Goal: Task Accomplishment & Management: Manage account settings

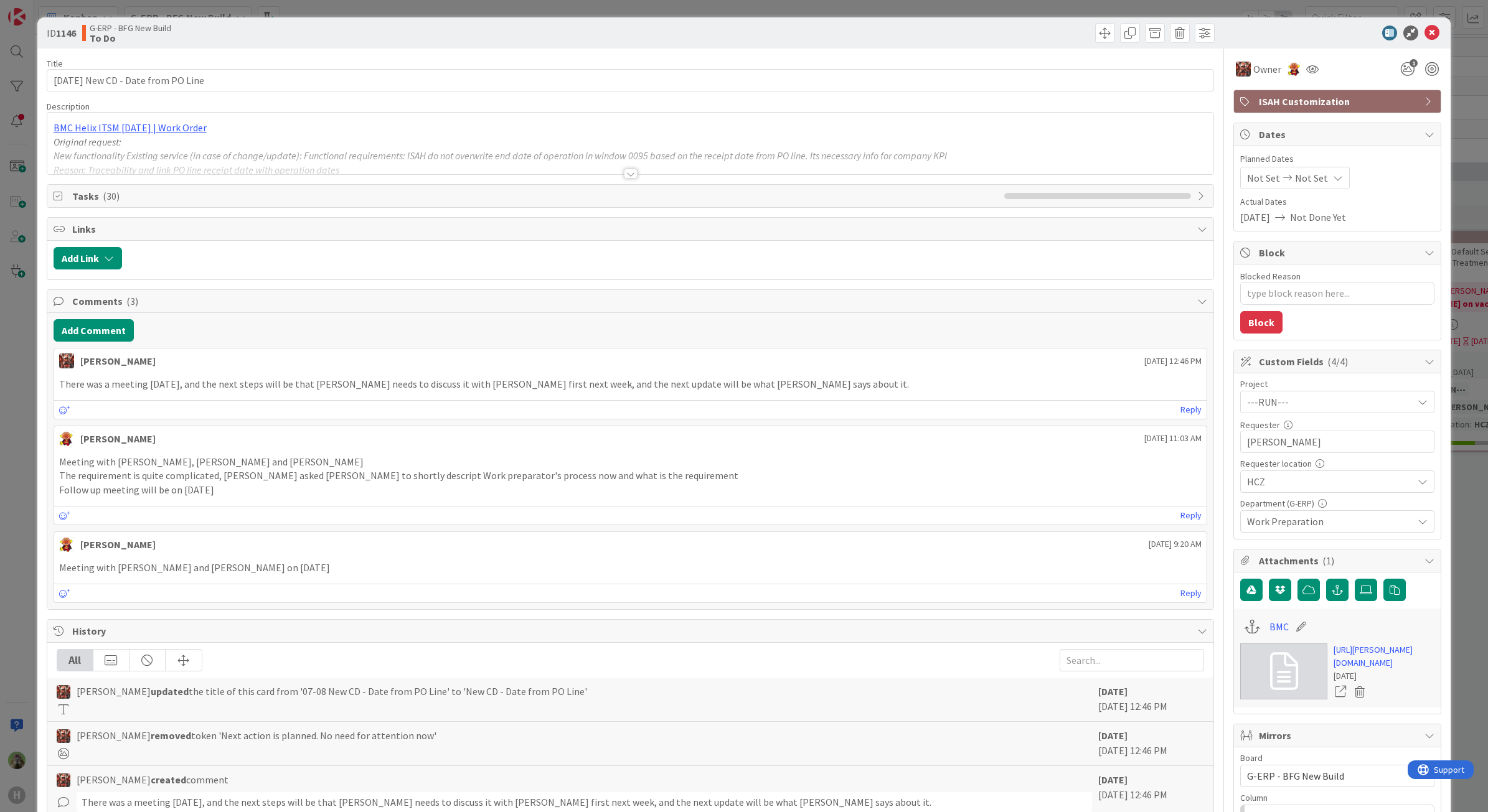
click at [26, 407] on div "ID 1146 G-ERP - BFG New Build To Do Title 34 / 128 [DATE] New CD - Date from PO…" at bounding box center [744, 406] width 1488 height 812
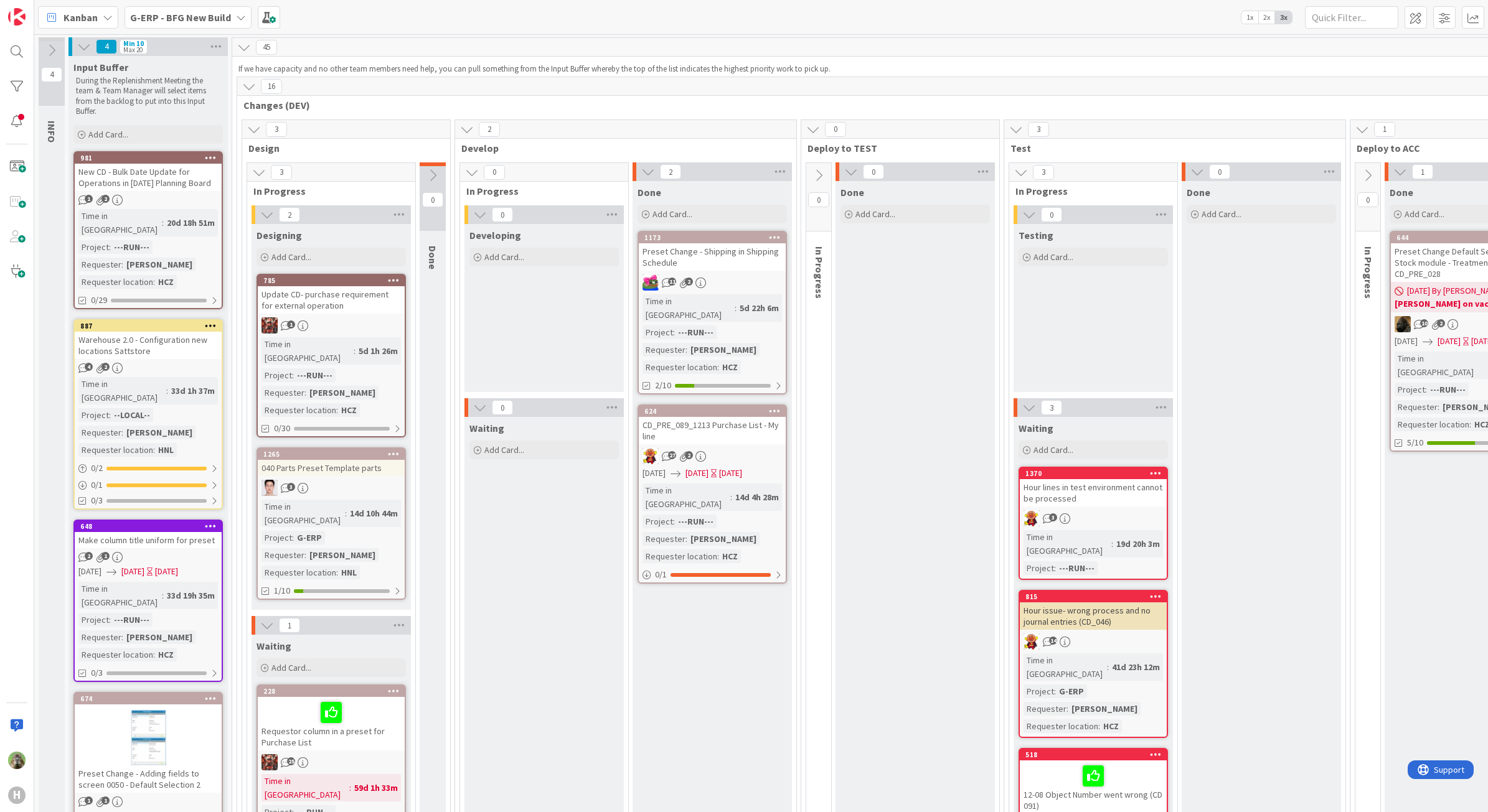
click at [192, 332] on div "Warehouse 2.0 - Configuration new locations Sattstore" at bounding box center [147, 345] width 147 height 27
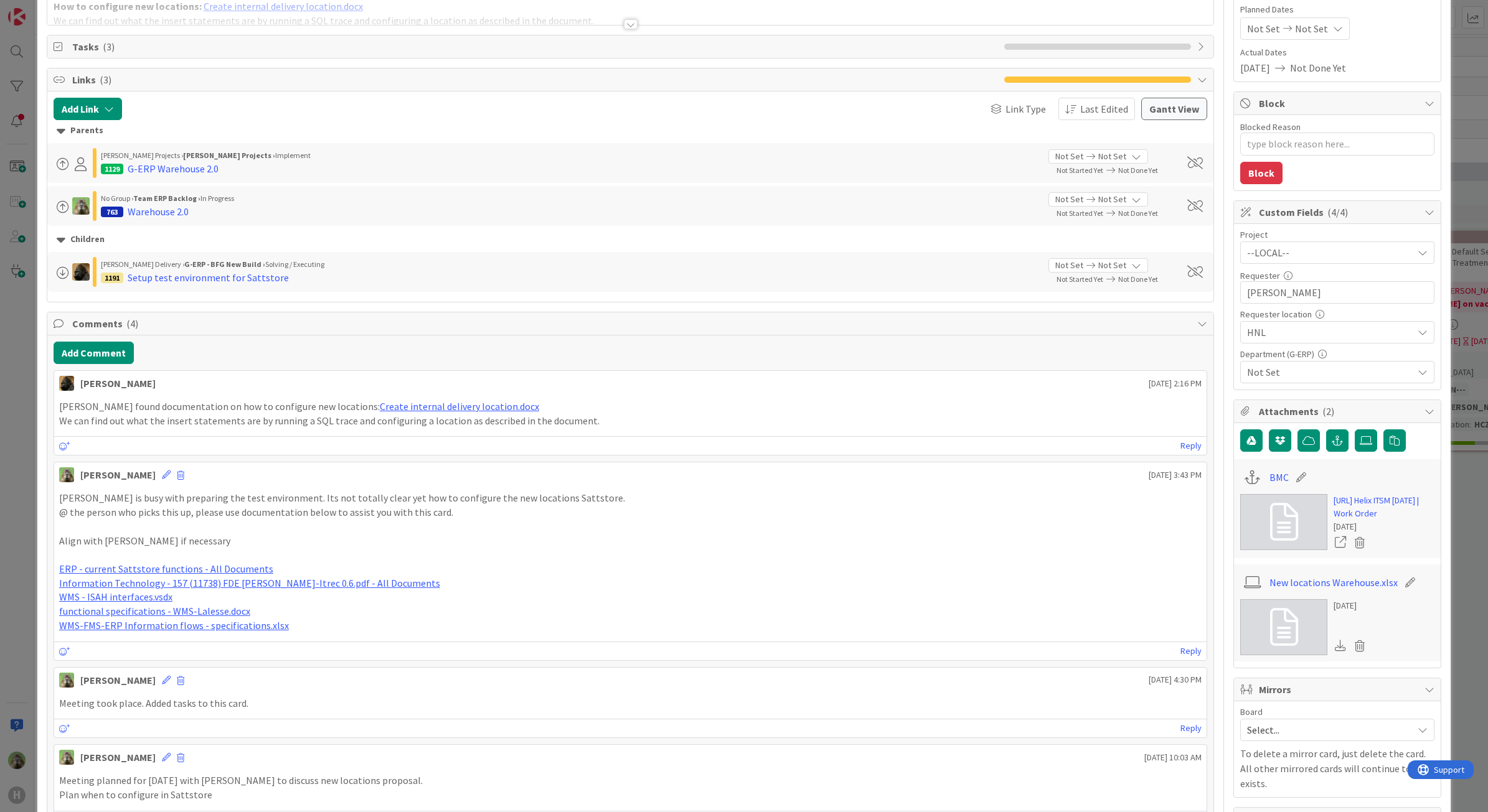
scroll to position [156, 0]
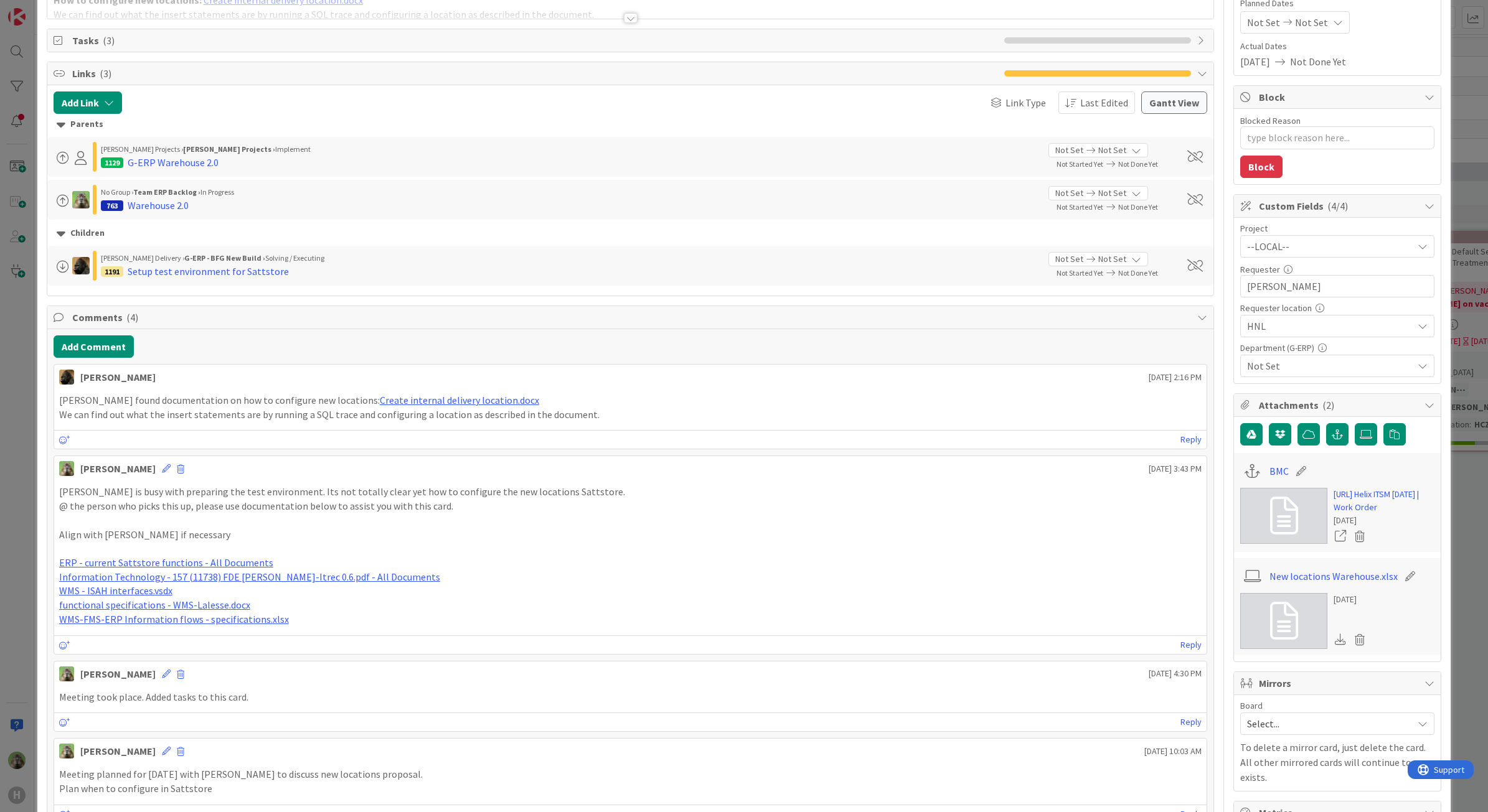
click at [1289, 612] on link at bounding box center [1283, 621] width 87 height 56
click at [426, 403] on link "Create internal delivery location.docx" at bounding box center [459, 400] width 159 height 13
type textarea "x"
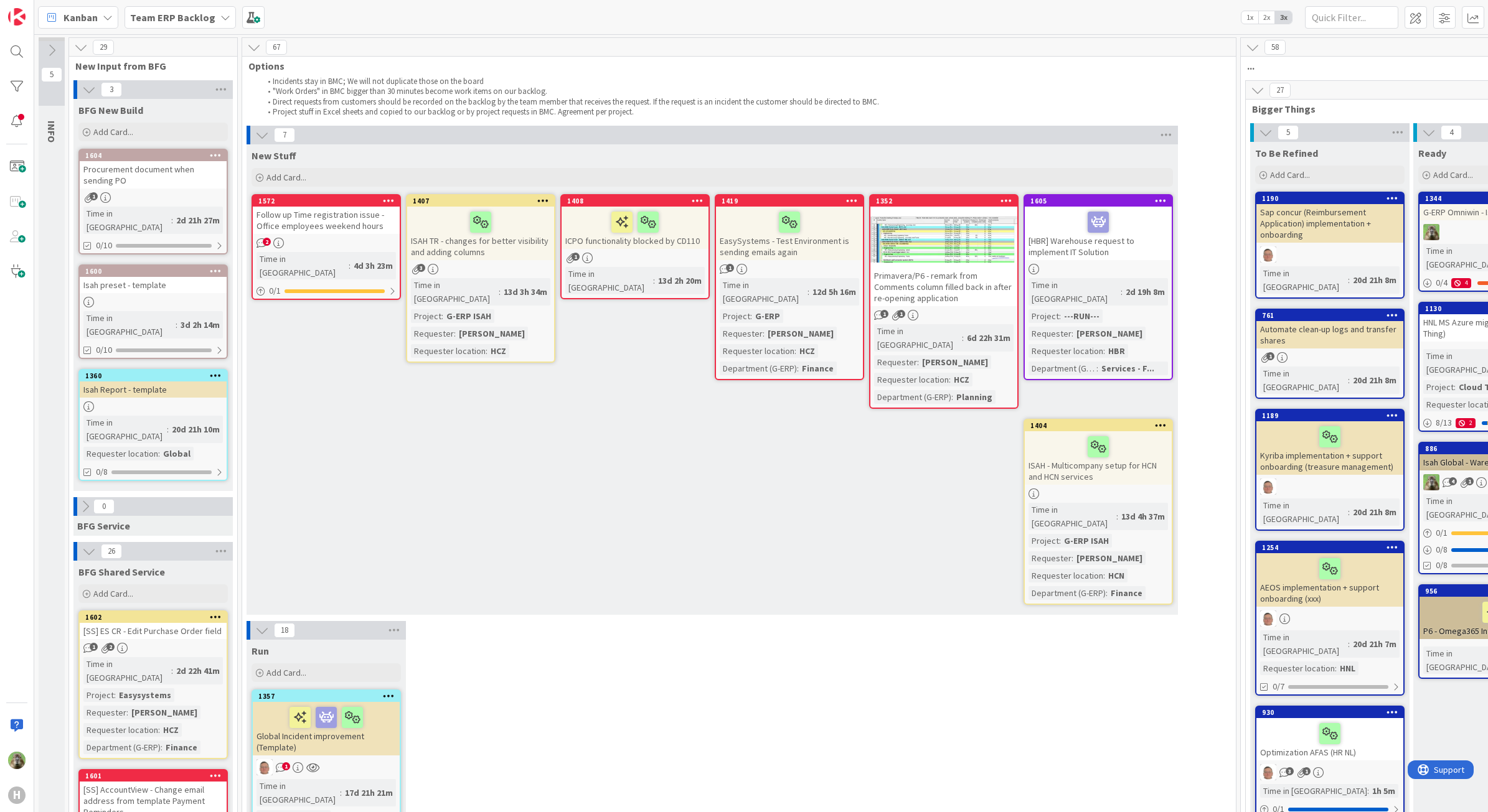
click at [356, 496] on div "New Stuff Add Card... 1605 [HBR] Warehouse request to implement IT Solution Tim…" at bounding box center [712, 380] width 931 height 471
click at [636, 489] on div "New Stuff Add Card... 1605 [HBR] Warehouse request to implement IT Solution Tim…" at bounding box center [712, 380] width 931 height 471
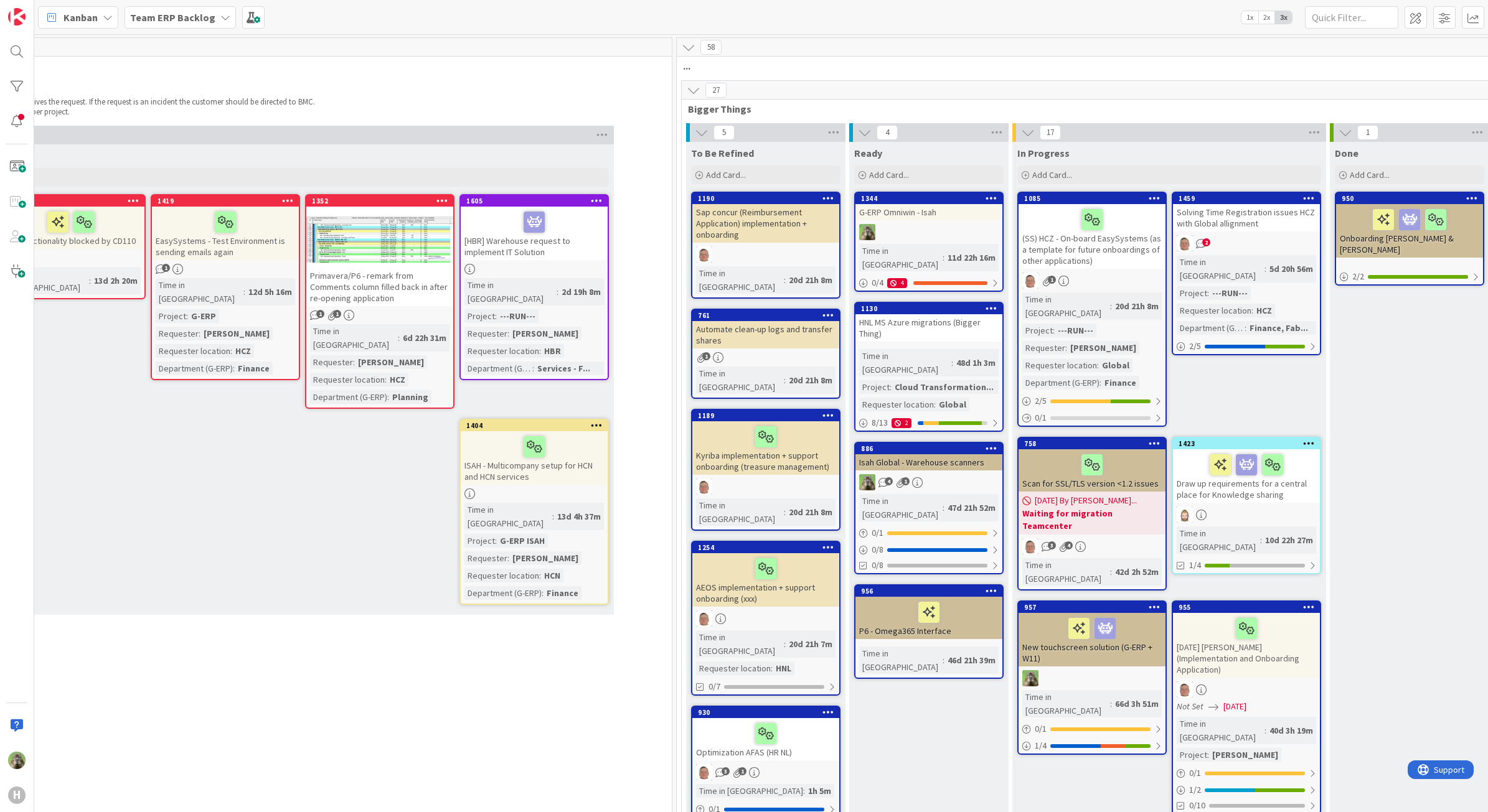
scroll to position [0, 658]
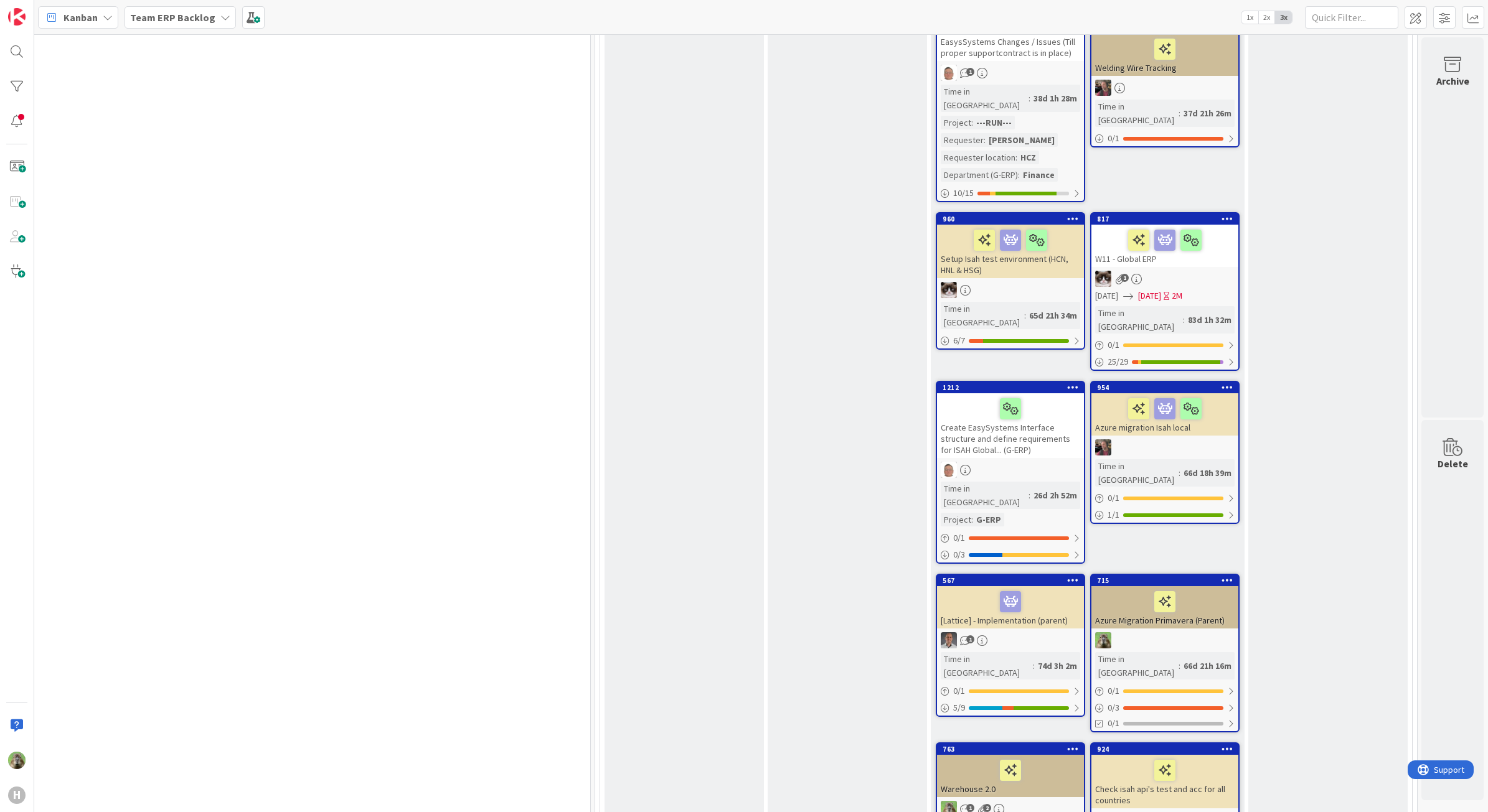
scroll to position [1167, 658]
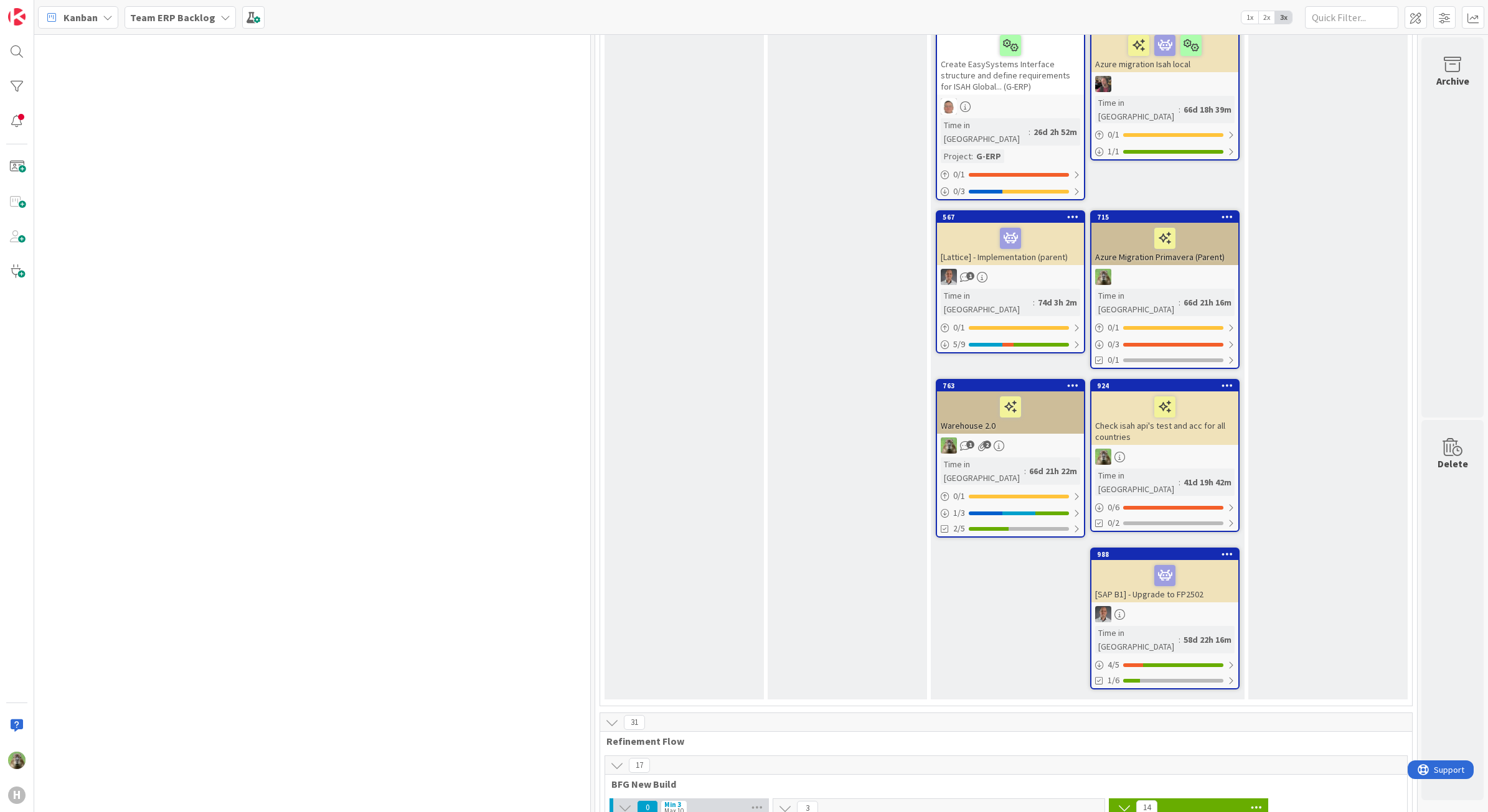
drag, startPoint x: 234, startPoint y: 327, endPoint x: 228, endPoint y: 302, distance: 25.7
click at [235, 325] on div "18 Run Add Card... 1357 Global Incident improvement (Template) 1 Time in Column…" at bounding box center [93, 784] width 989 height 2661
click at [359, 312] on div "18 Run Add Card... 1357 Global Incident improvement (Template) 1 Time in Column…" at bounding box center [93, 784] width 989 height 2661
click at [496, 412] on div "18 Run Add Card... 1357 Global Incident improvement (Template) 1 Time in Column…" at bounding box center [93, 784] width 989 height 2661
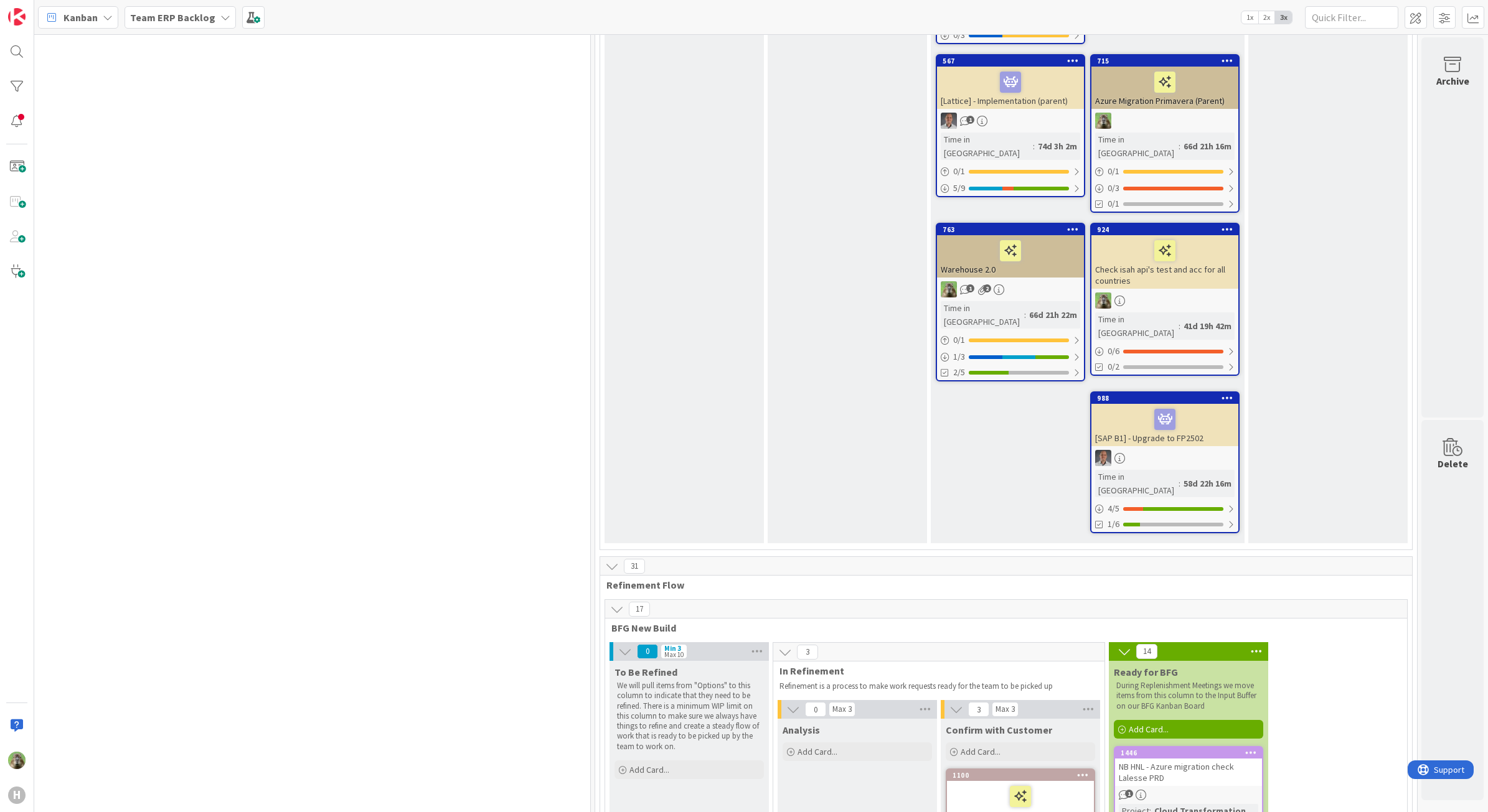
scroll to position [1634, 658]
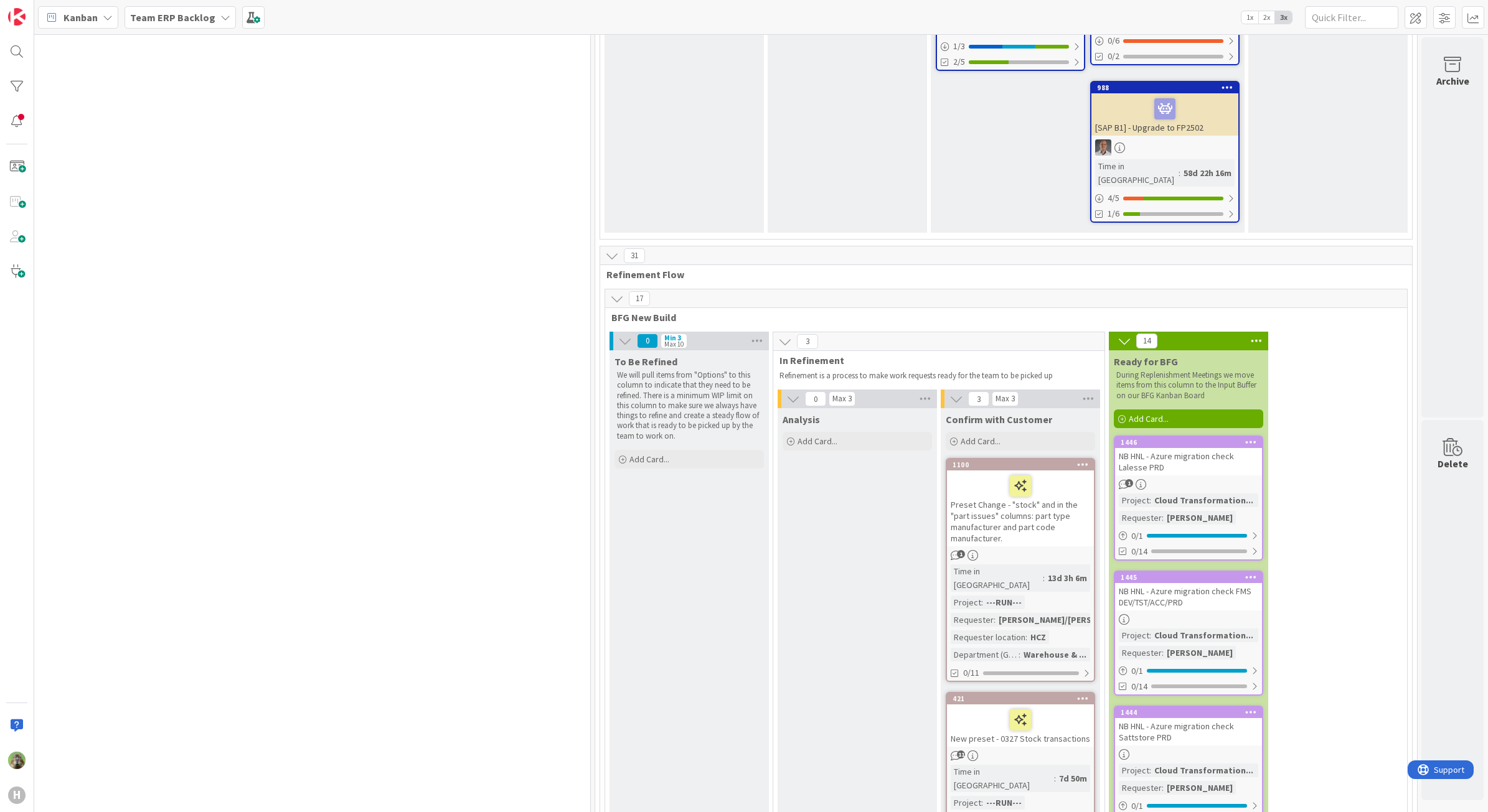
click at [1218, 718] on div "NB HNL - Azure migration check Sattstore PRD" at bounding box center [1188, 731] width 147 height 27
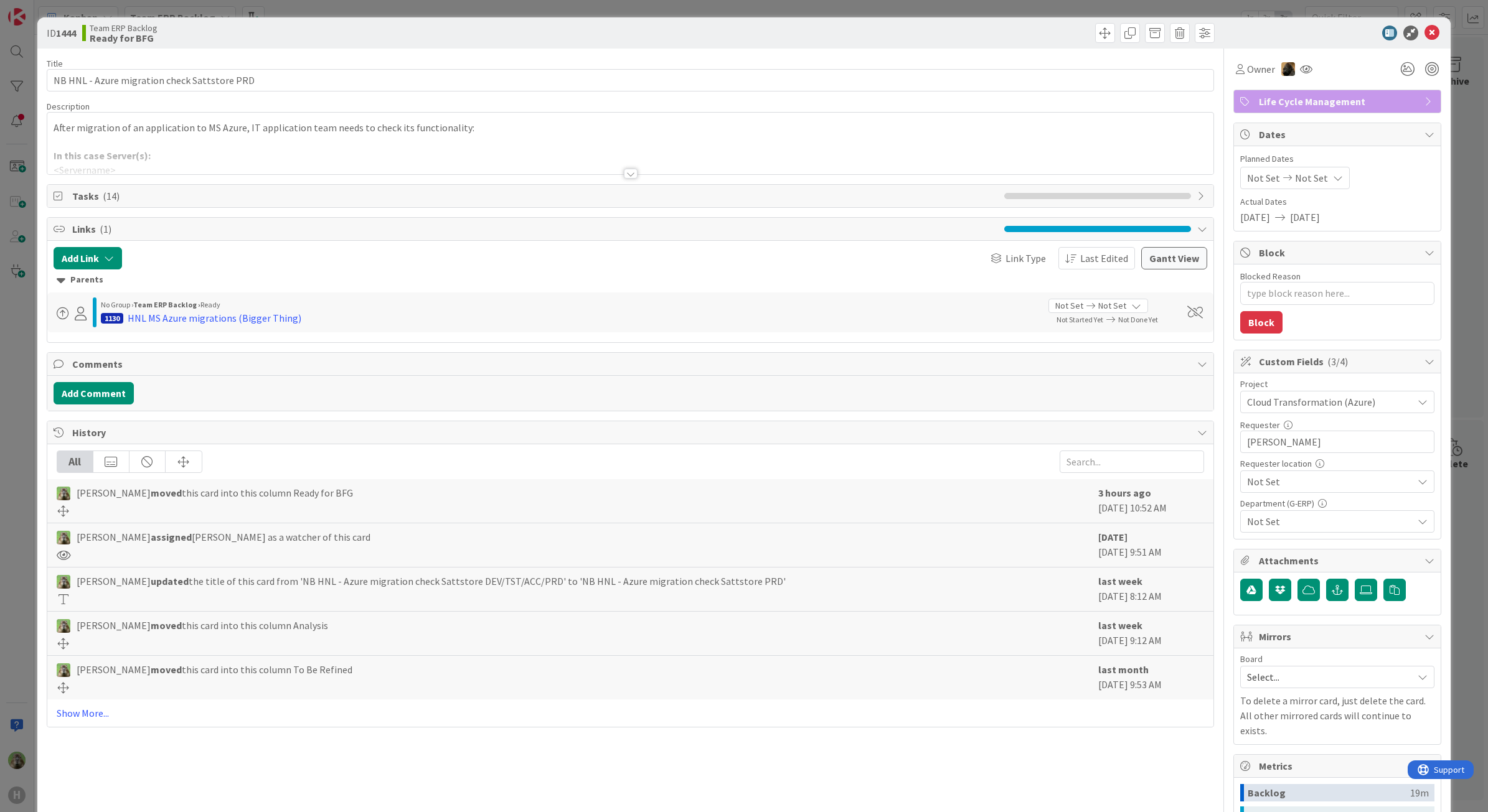
type textarea "x"
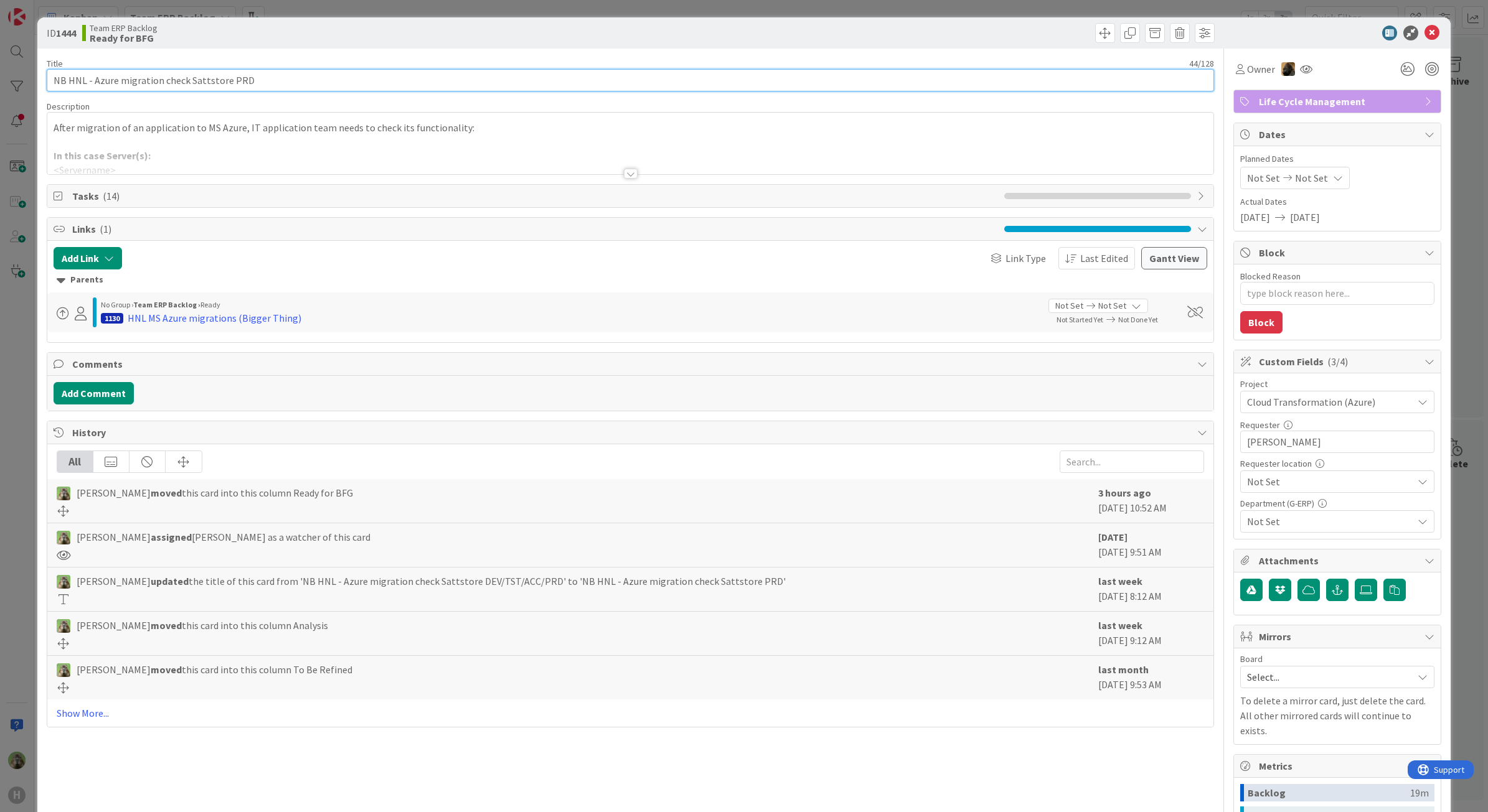
click at [221, 78] on input "NB HNL - Azure migration check Sattstore PRD" at bounding box center [630, 80] width 1167 height 22
type input "NB HNL - Azure migration check Sattstore TEst PRD"
type textarea "x"
type input "NB HNL - Azure migration check Sattstore TE PRD"
type textarea "x"
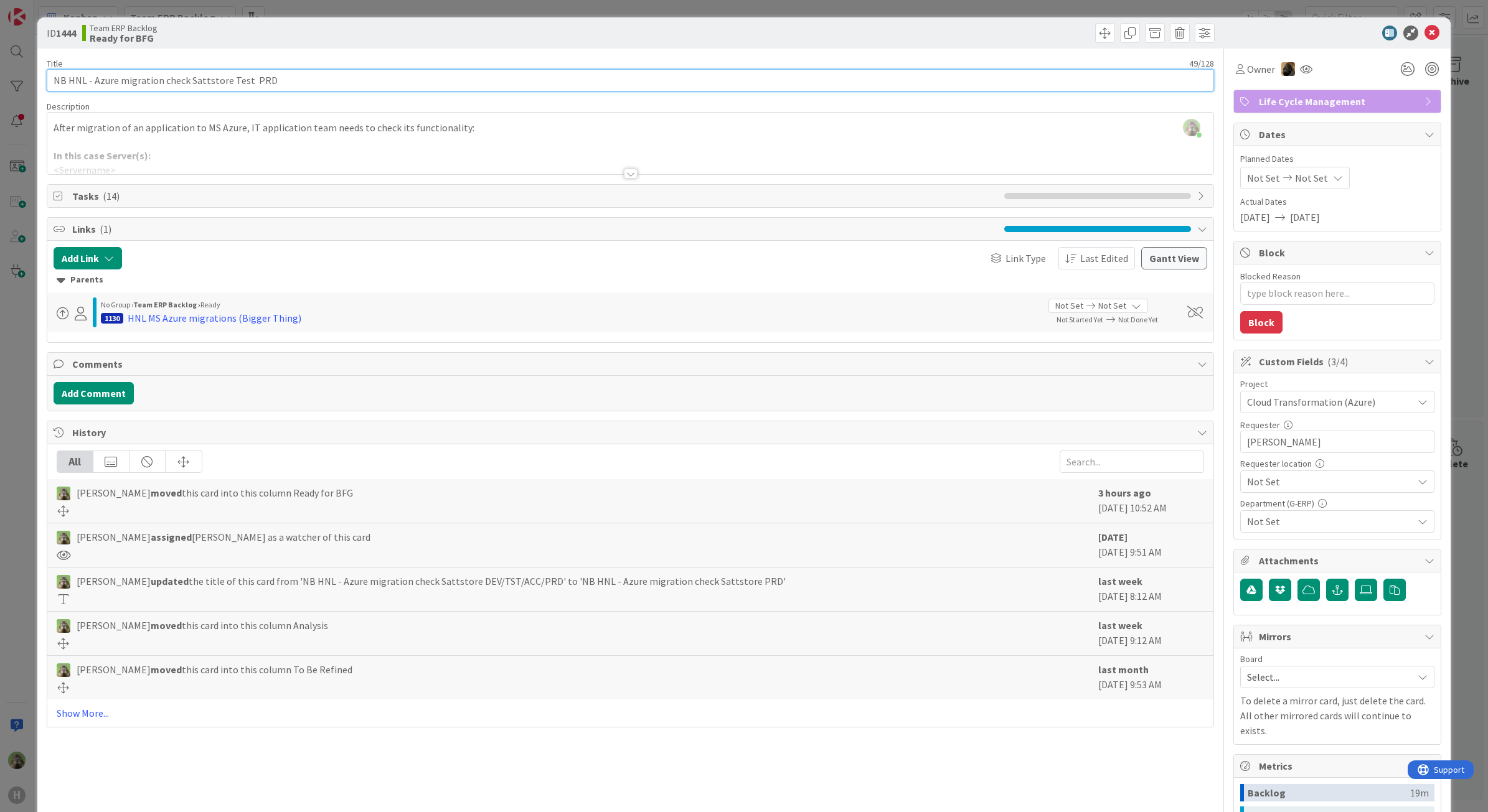
type input "NB HNL - Azure migration check Sattstore Test . PRD"
type textarea "x"
type input "NB HNL - Azure migration check Sattstore Test PRD"
type textarea "x"
type input "NB HNL - Azure migration check Sattstore Test / PRD"
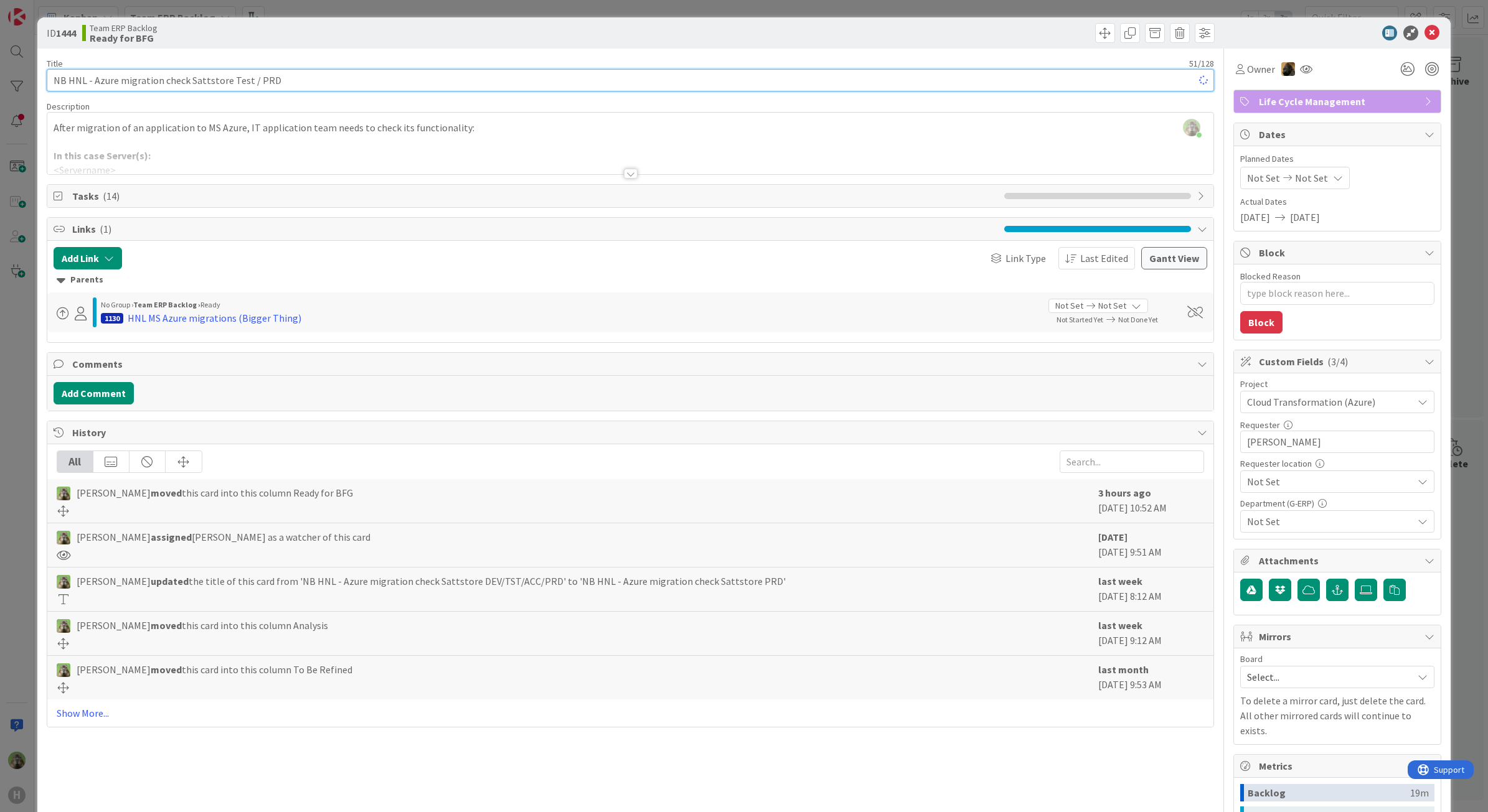
type textarea "x"
type input "NB HNL - Azure migration check Sattstore Test / PRD"
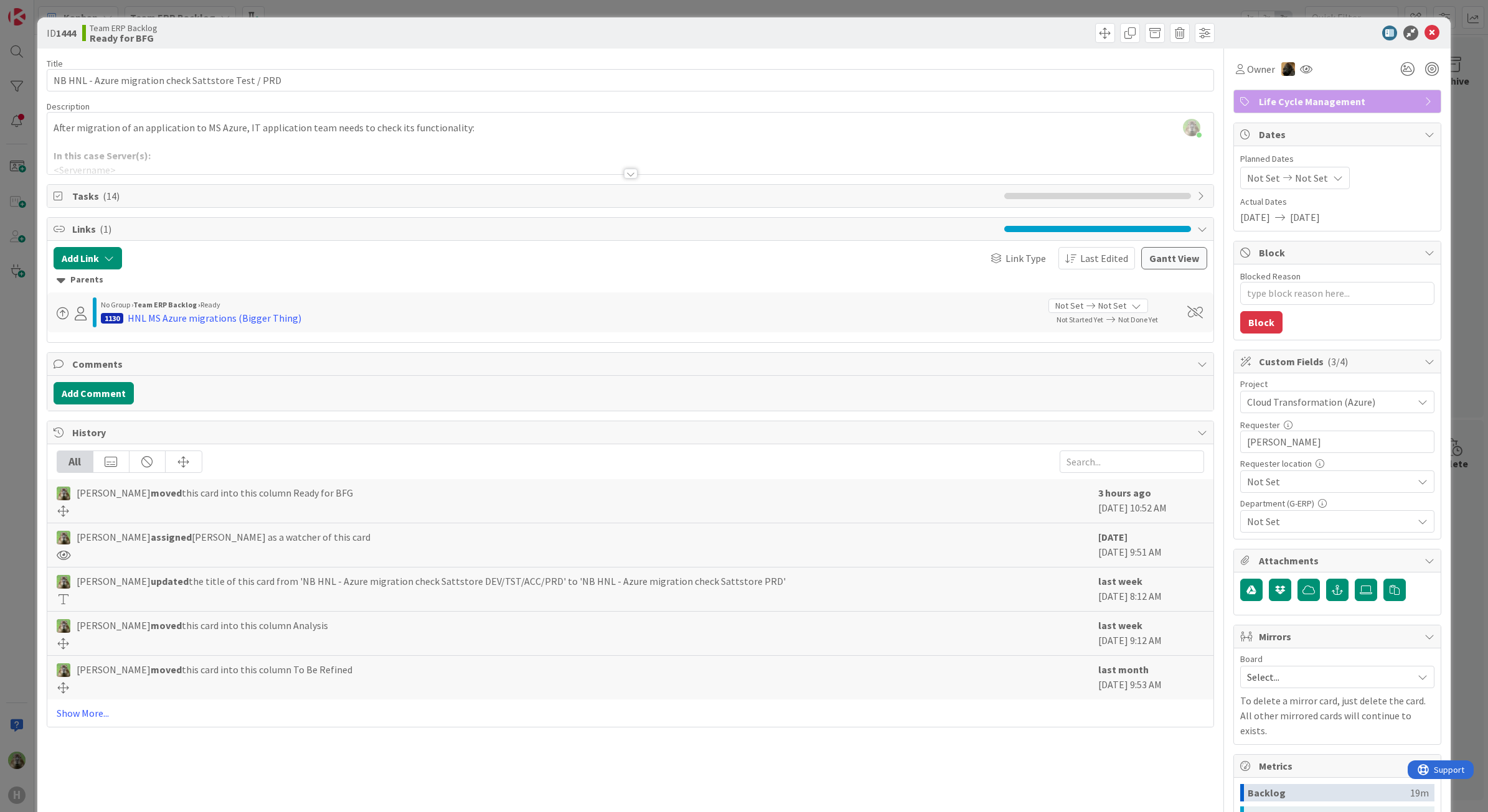
click at [112, 194] on span "( 14 )" at bounding box center [111, 196] width 17 height 13
type textarea "x"
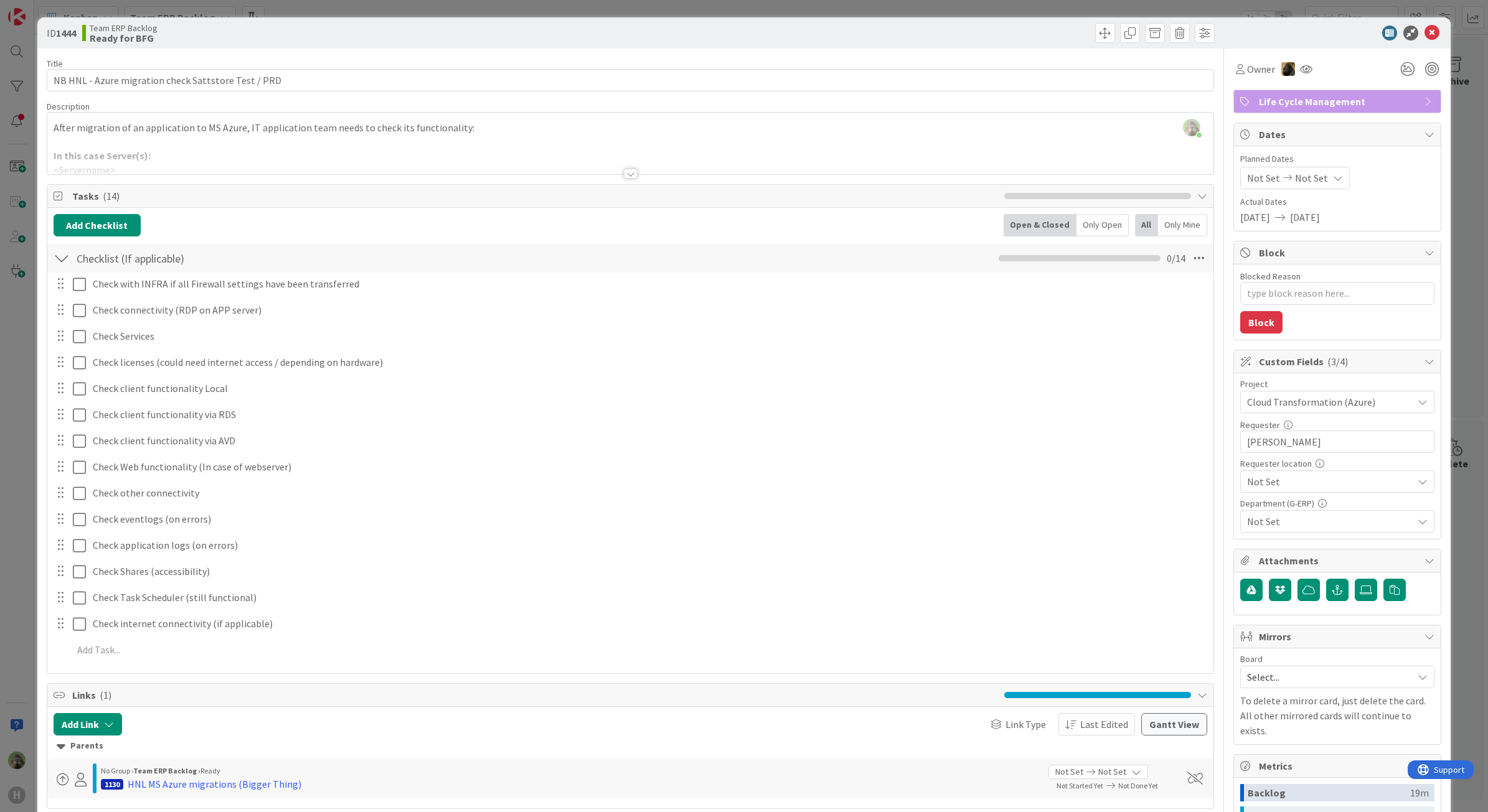
click at [707, 167] on div at bounding box center [631, 159] width 1167 height 32
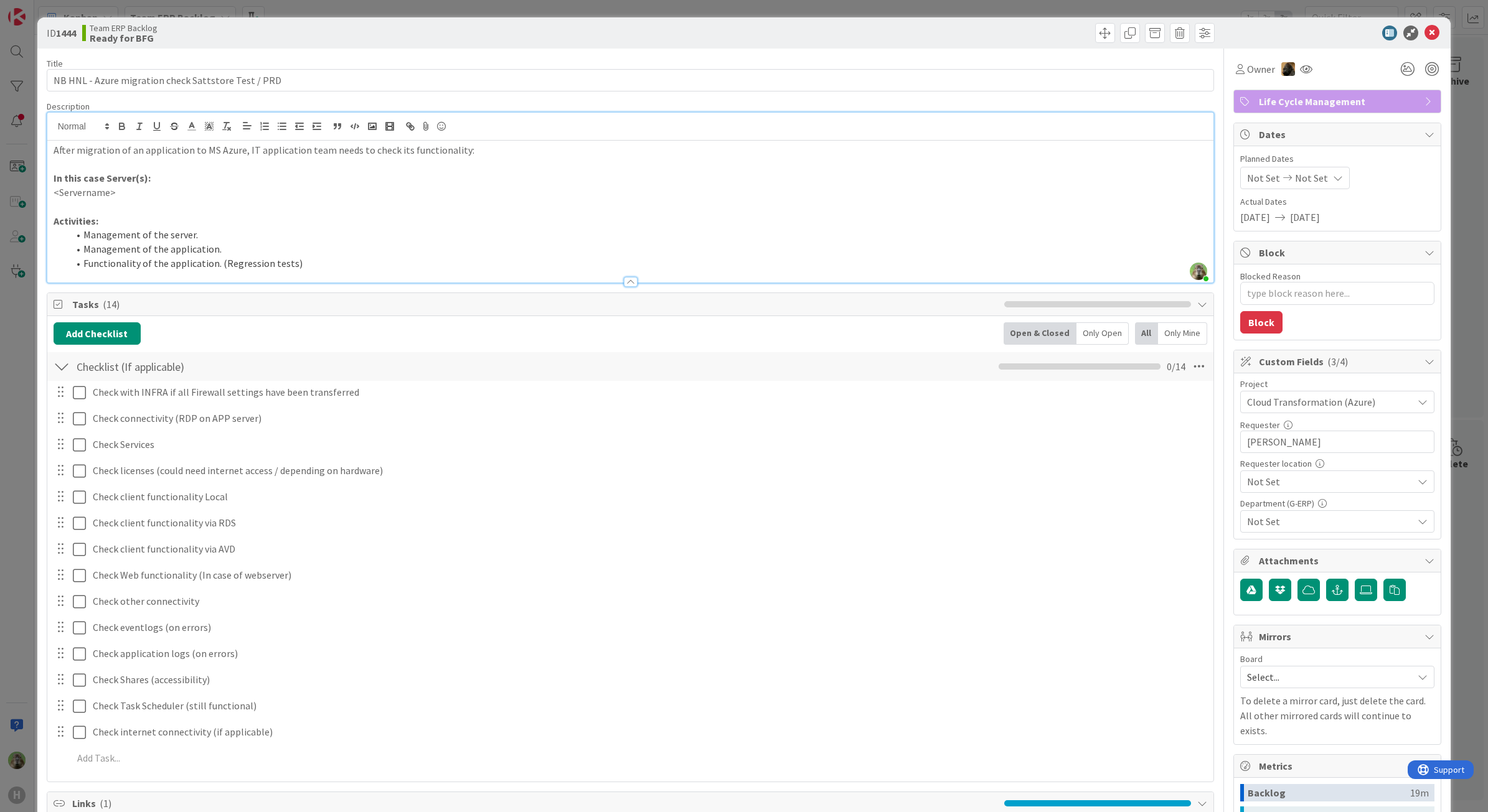
click at [571, 172] on p "In this case Server(s):" at bounding box center [631, 178] width 1154 height 15
click at [19, 439] on div "ID 1444 Team ERP Backlog Ready for BFG Title 51 / 128 NB HNL - Azure migration …" at bounding box center [744, 406] width 1488 height 812
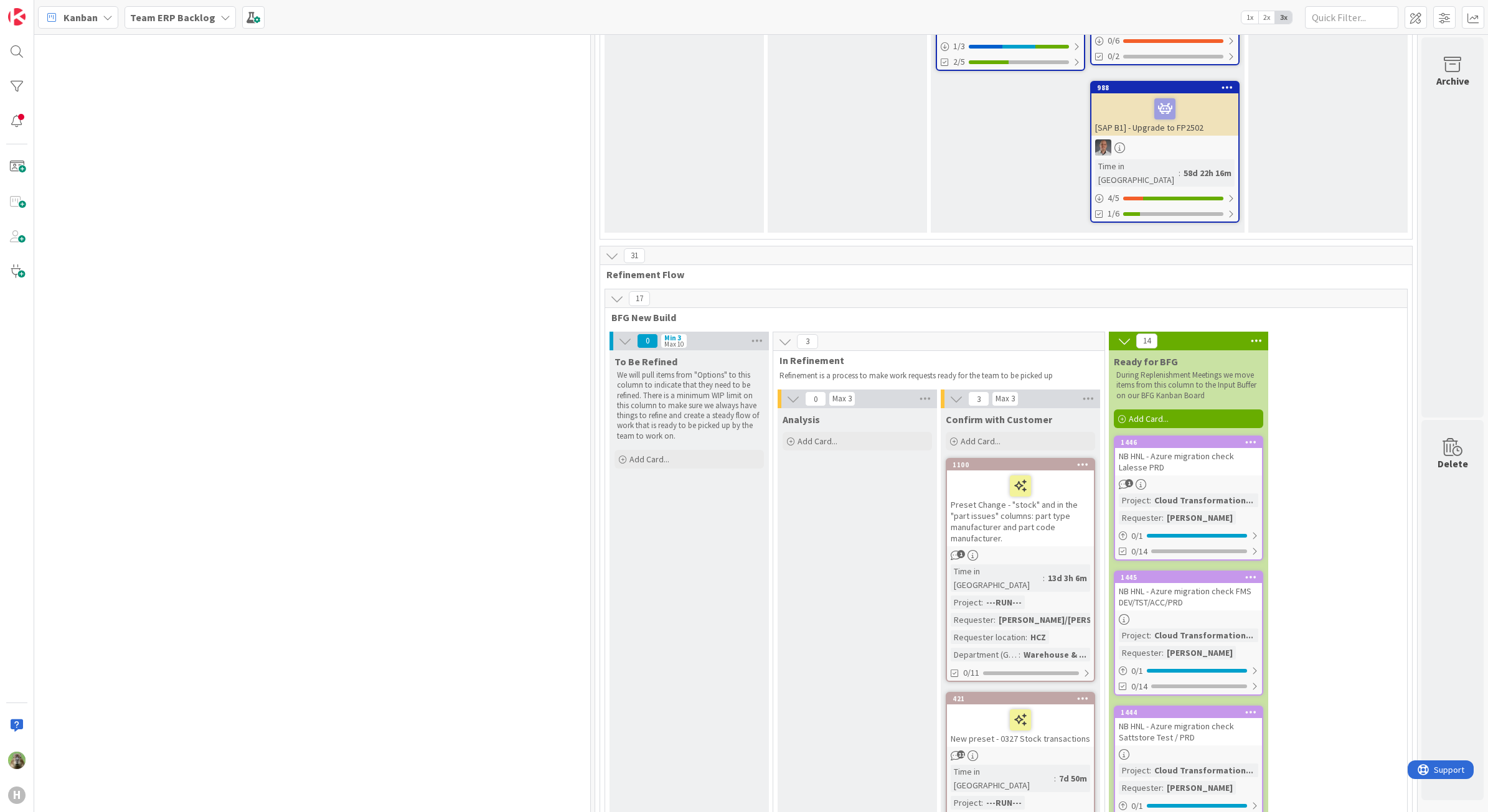
click at [1245, 708] on icon at bounding box center [1250, 712] width 12 height 9
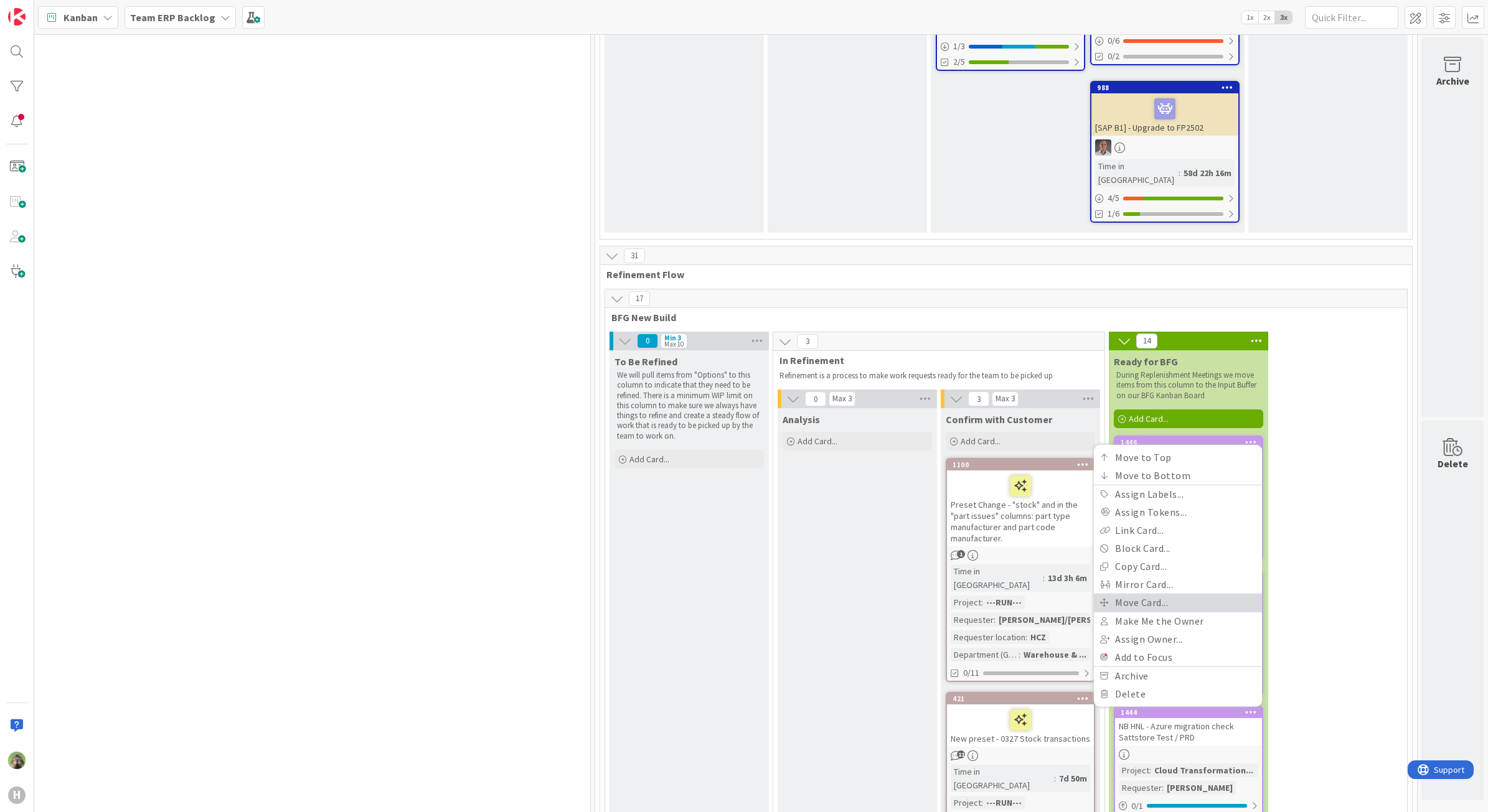
click at [1199, 594] on link "Move Card..." at bounding box center [1178, 603] width 168 height 18
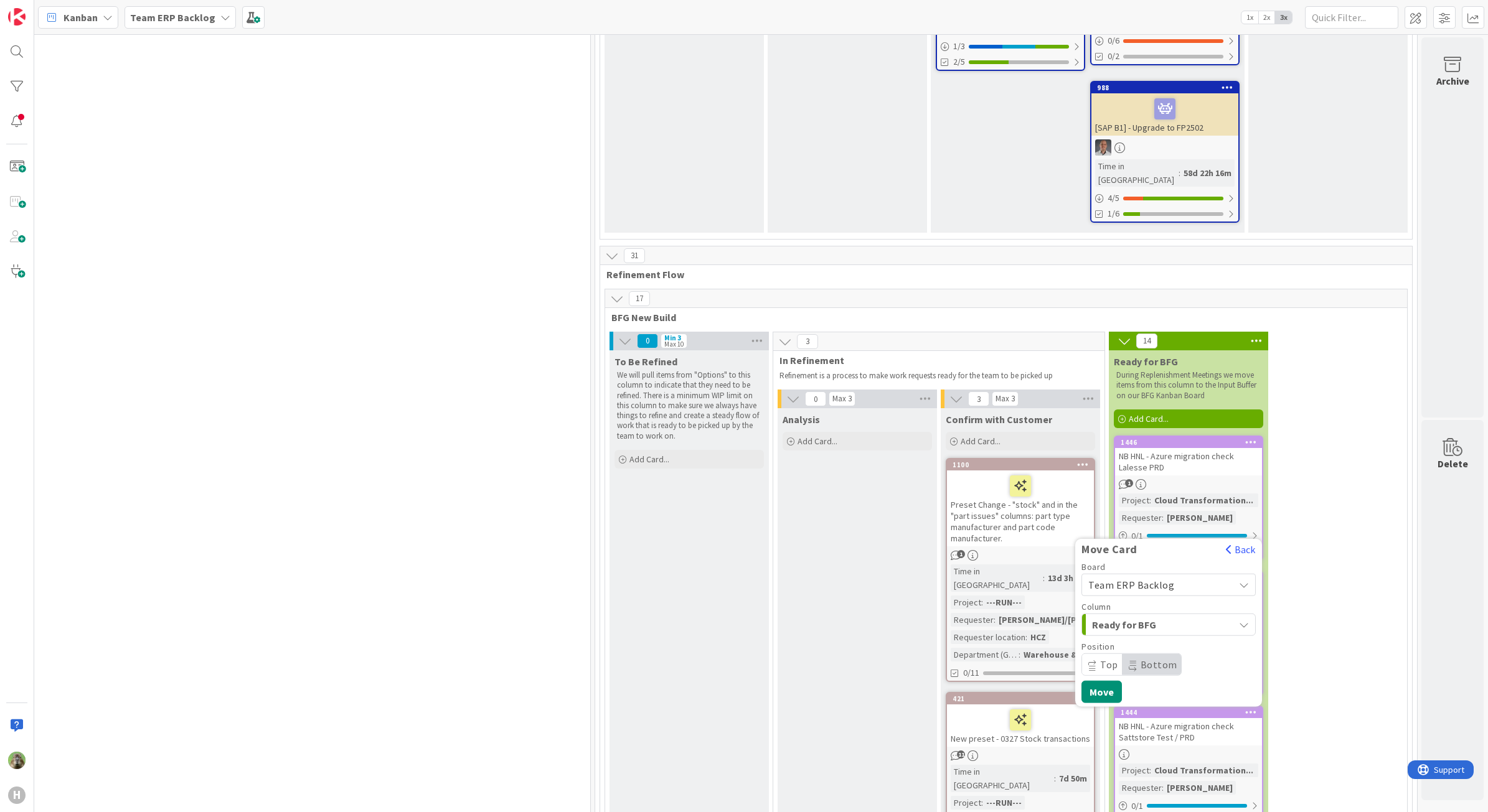
click at [1186, 574] on div "Team ERP Backlog" at bounding box center [1168, 585] width 175 height 22
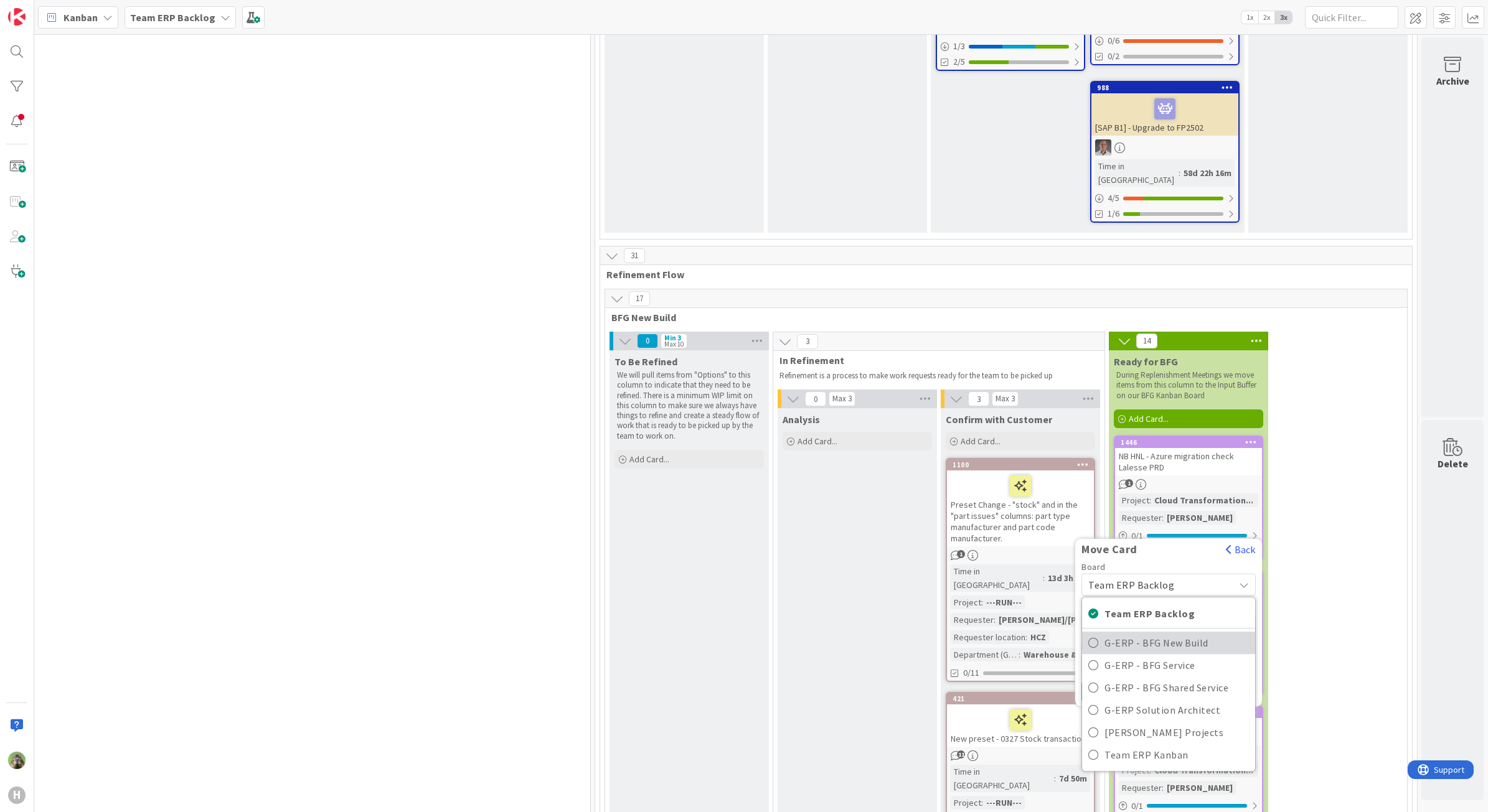
click at [1152, 633] on span "G-ERP - BFG New Build" at bounding box center [1176, 642] width 145 height 19
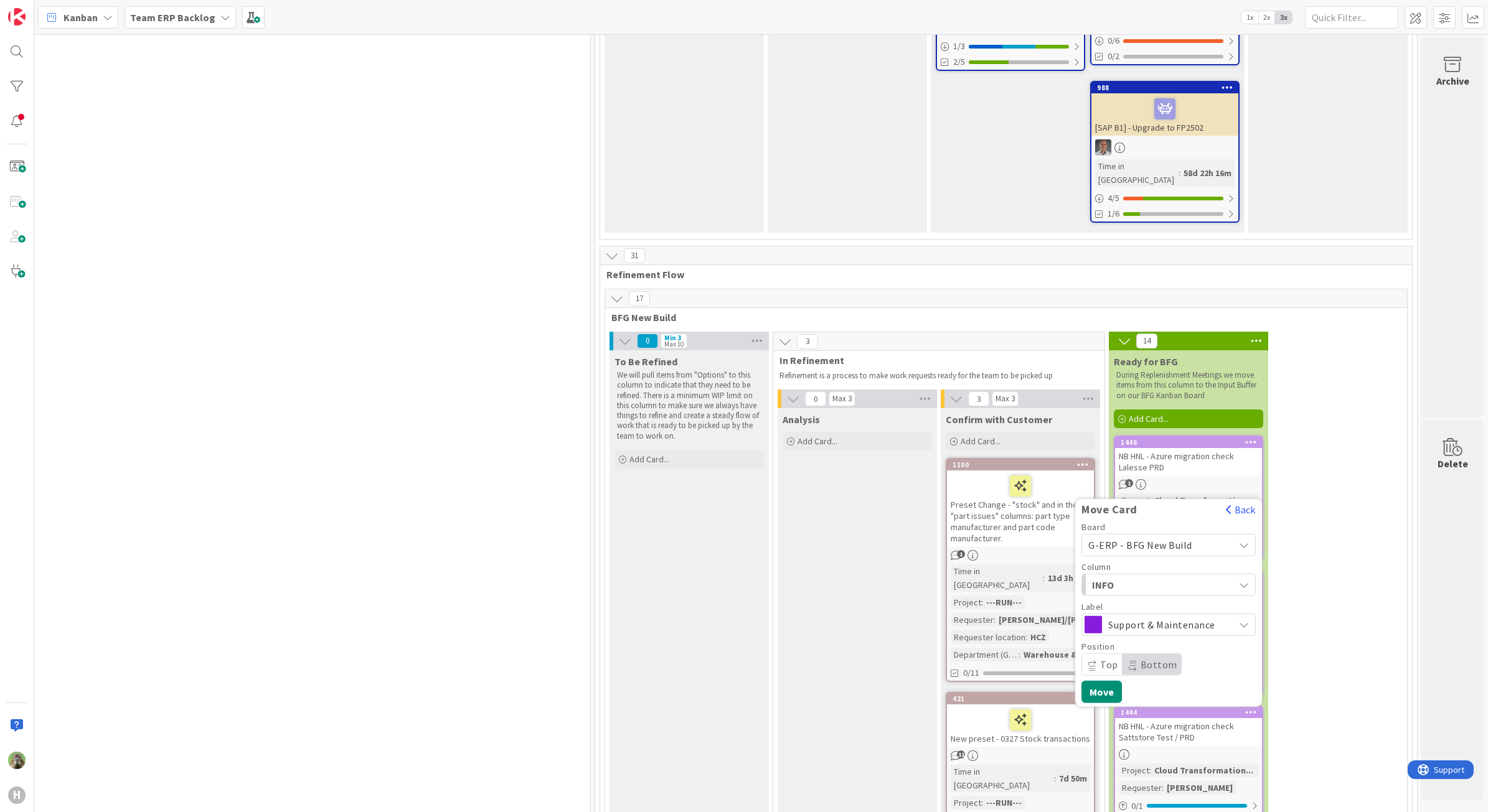
click at [1158, 616] on span "Support & Maintenance" at bounding box center [1168, 624] width 120 height 17
click at [1159, 577] on span "INFO" at bounding box center [1138, 585] width 93 height 16
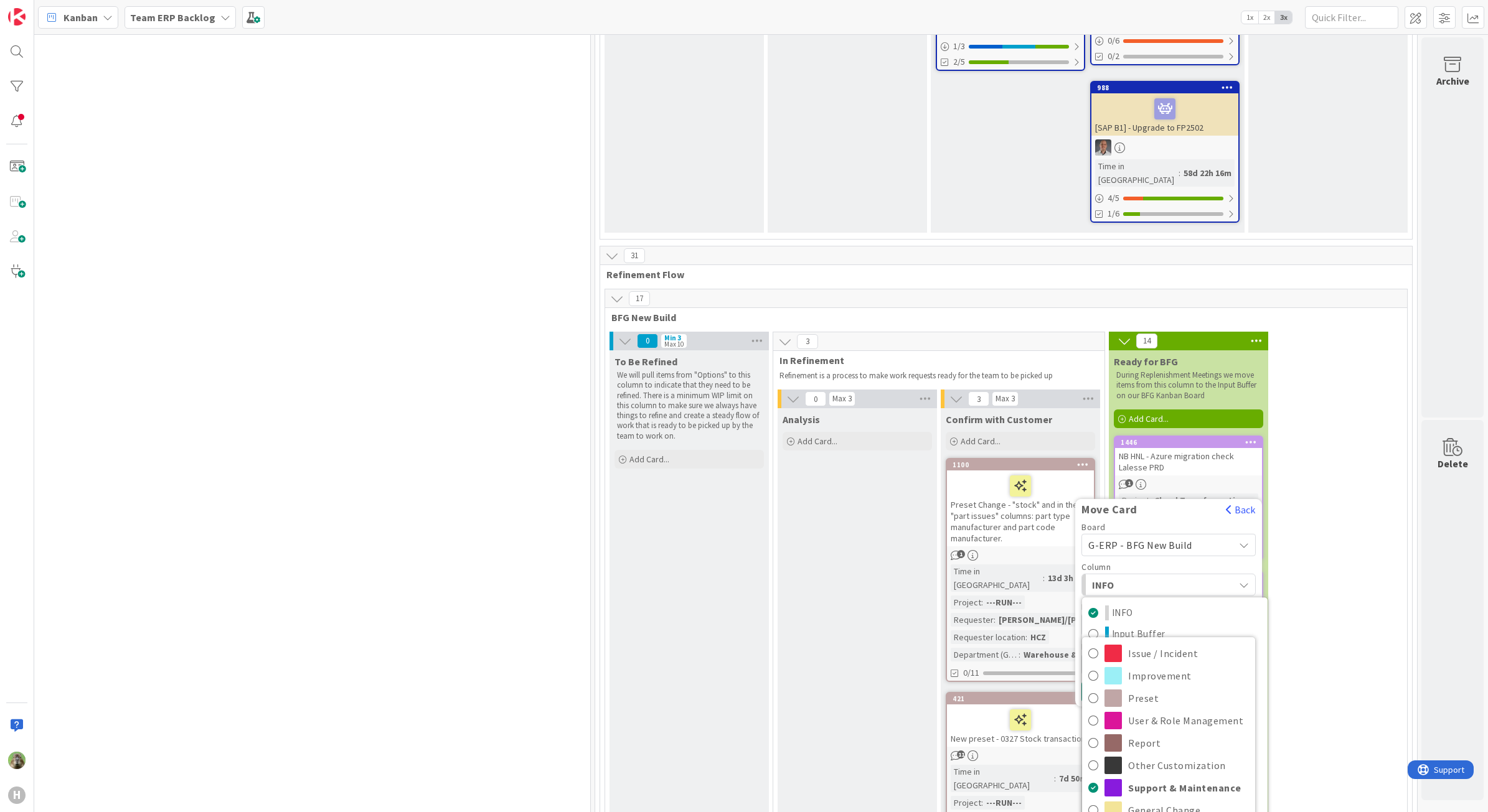
click at [1158, 577] on span "INFO" at bounding box center [1138, 585] width 93 height 16
click at [1145, 616] on span "Support & Maintenance" at bounding box center [1168, 624] width 120 height 17
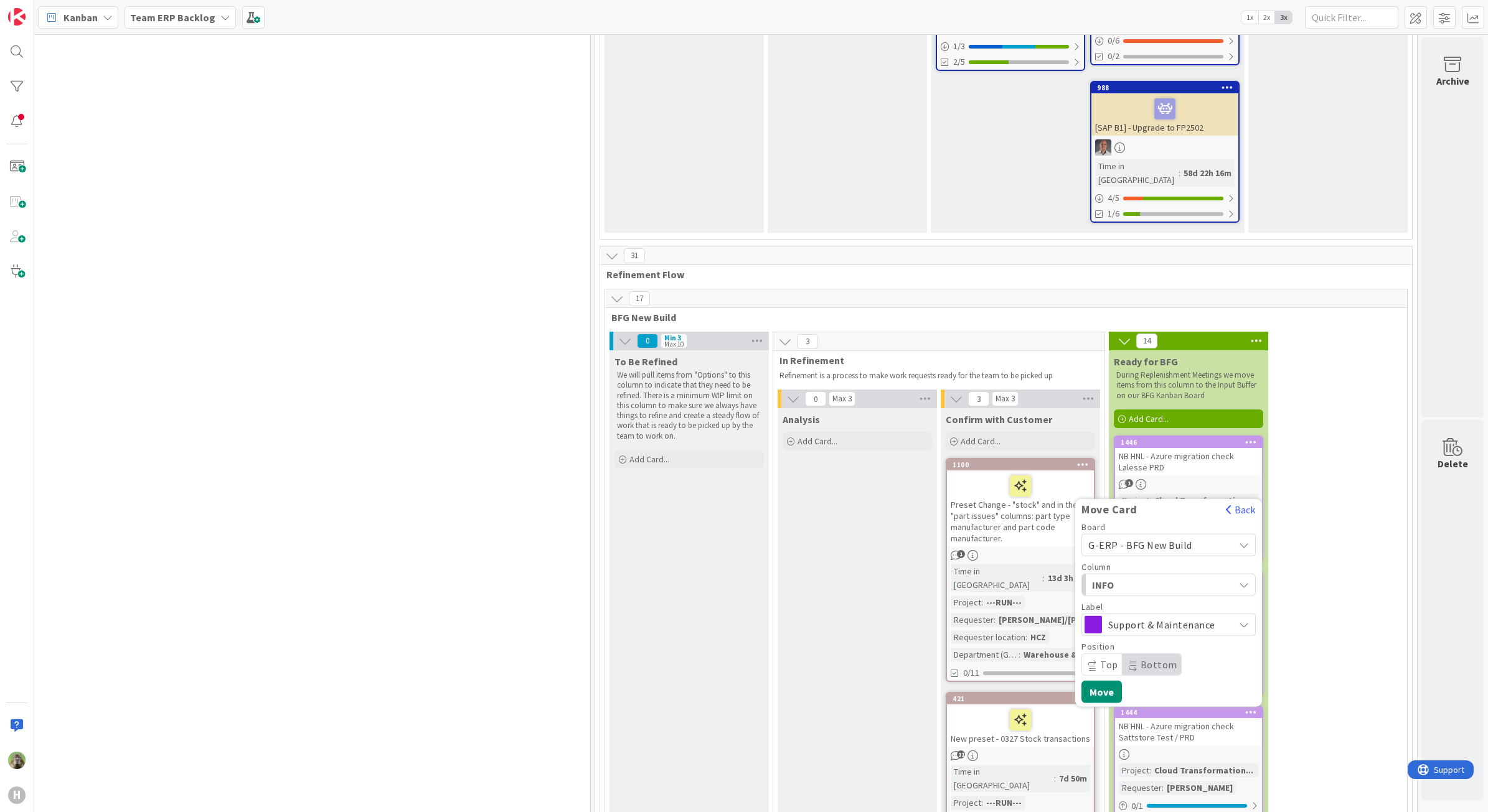
click at [1160, 562] on div "Column" at bounding box center [1168, 567] width 175 height 9
click at [1153, 577] on span "INFO" at bounding box center [1138, 585] width 93 height 16
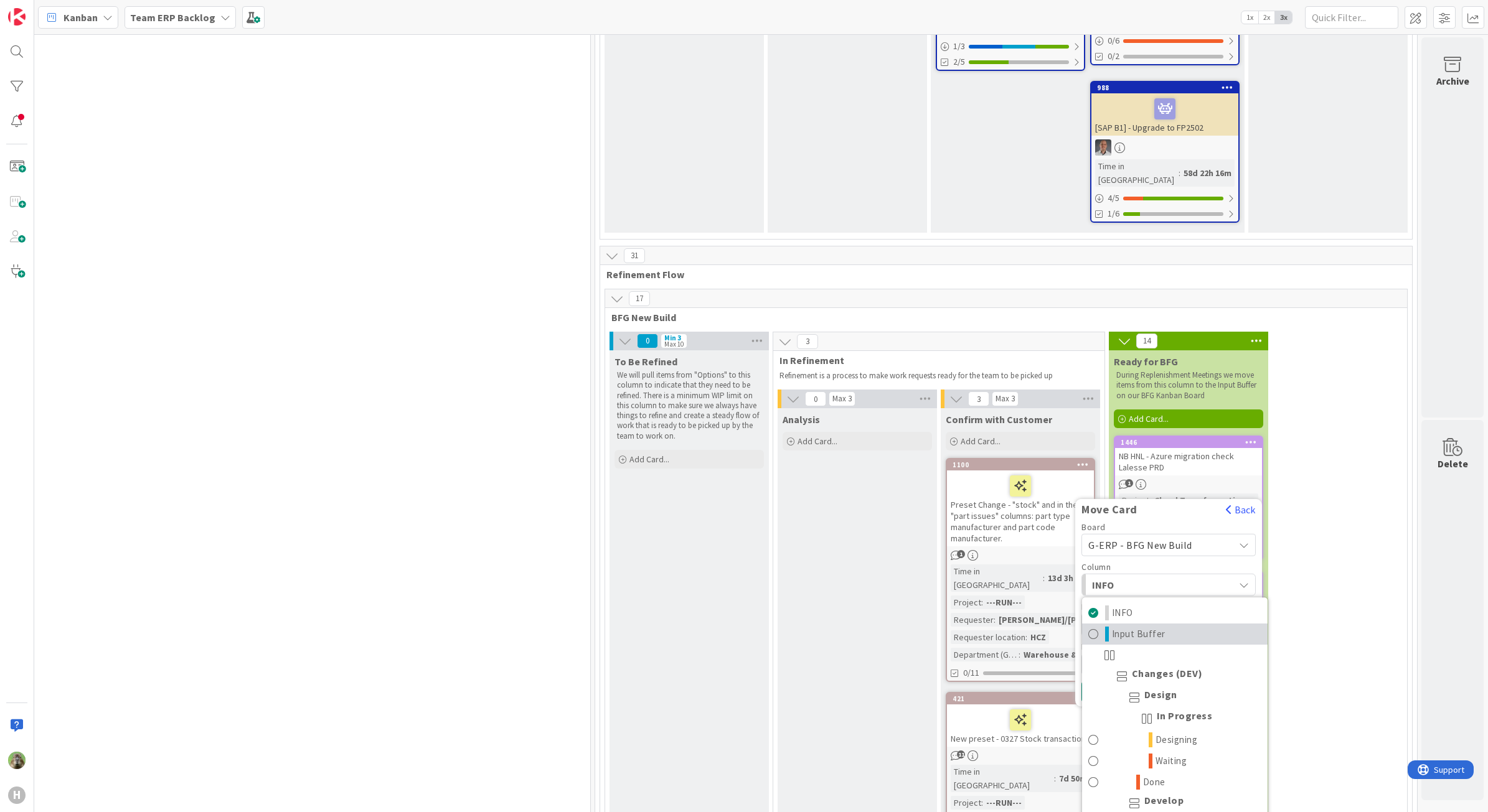
click at [1141, 627] on span "Input Buffer" at bounding box center [1138, 634] width 54 height 15
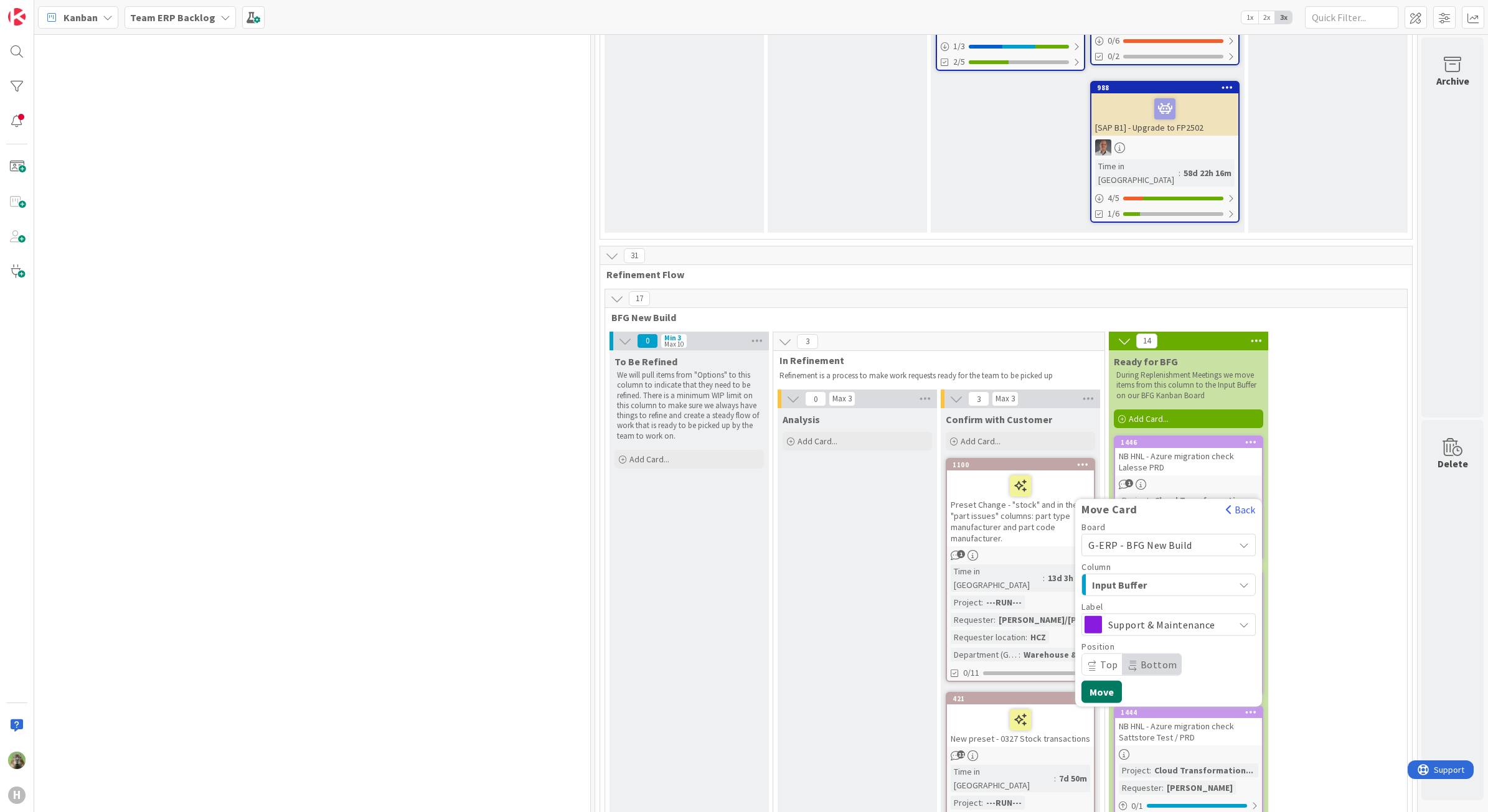
click at [1096, 681] on button "Move" at bounding box center [1101, 692] width 40 height 22
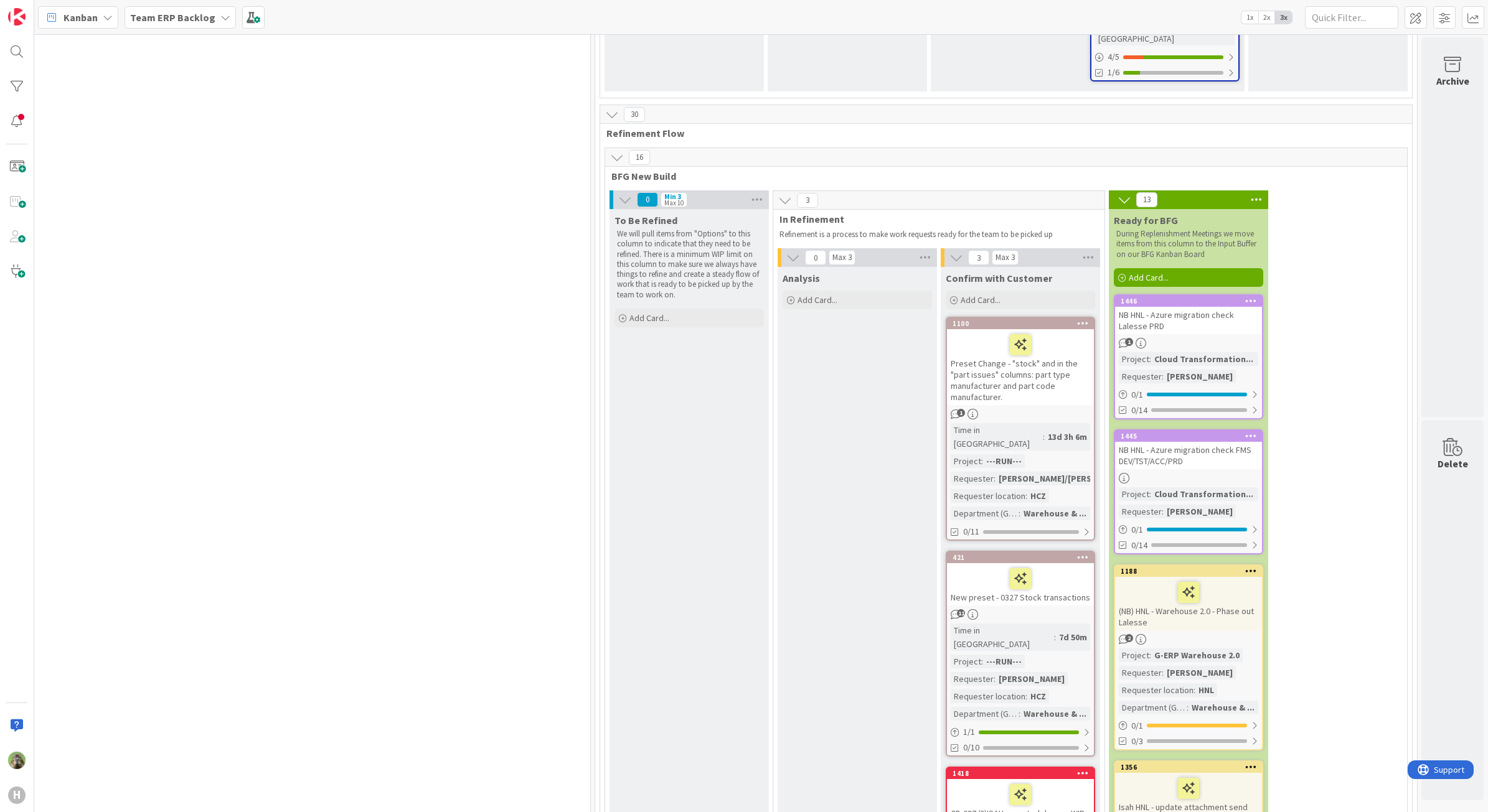
scroll to position [2023, 658]
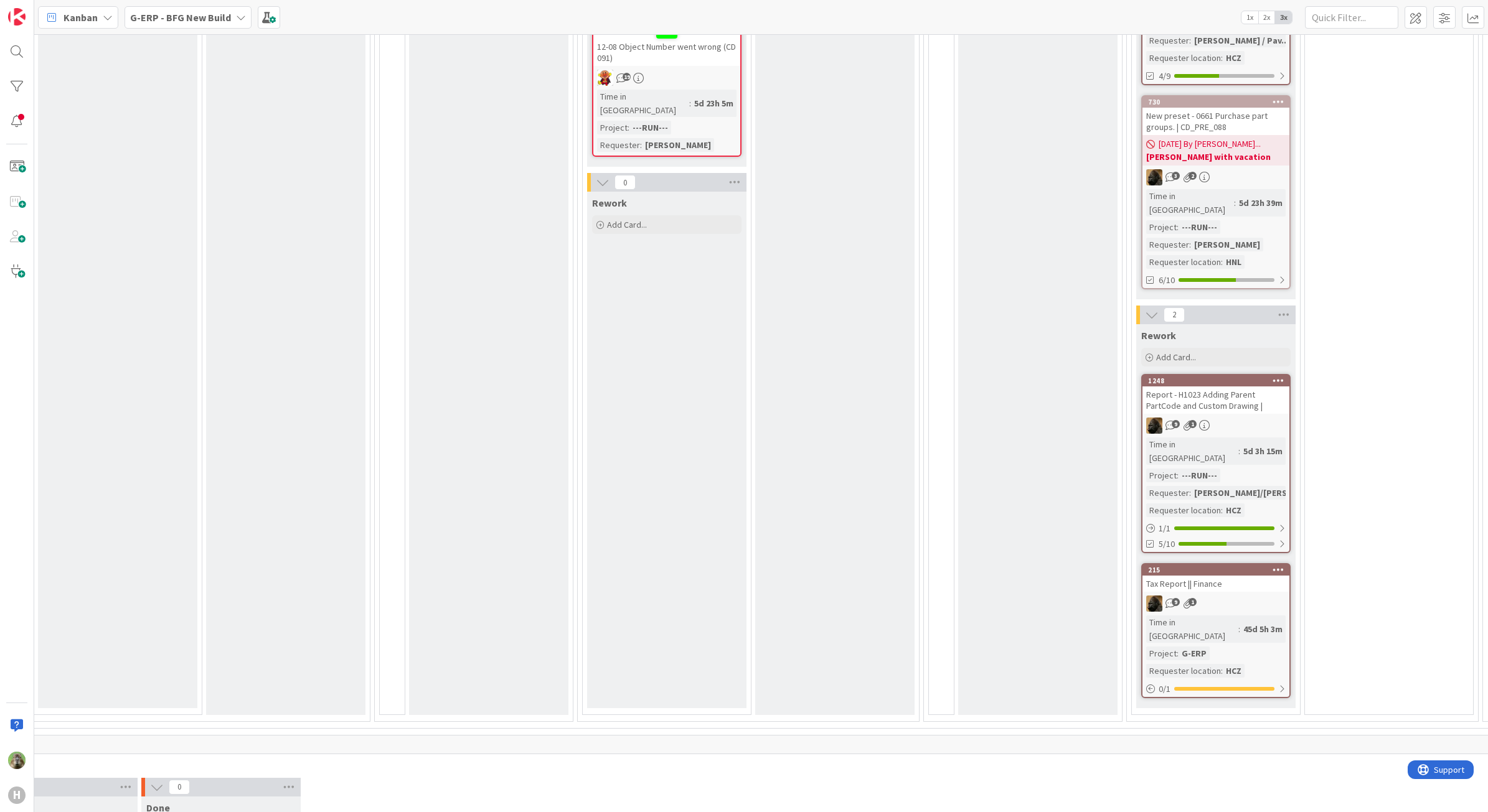
scroll to position [856, 426]
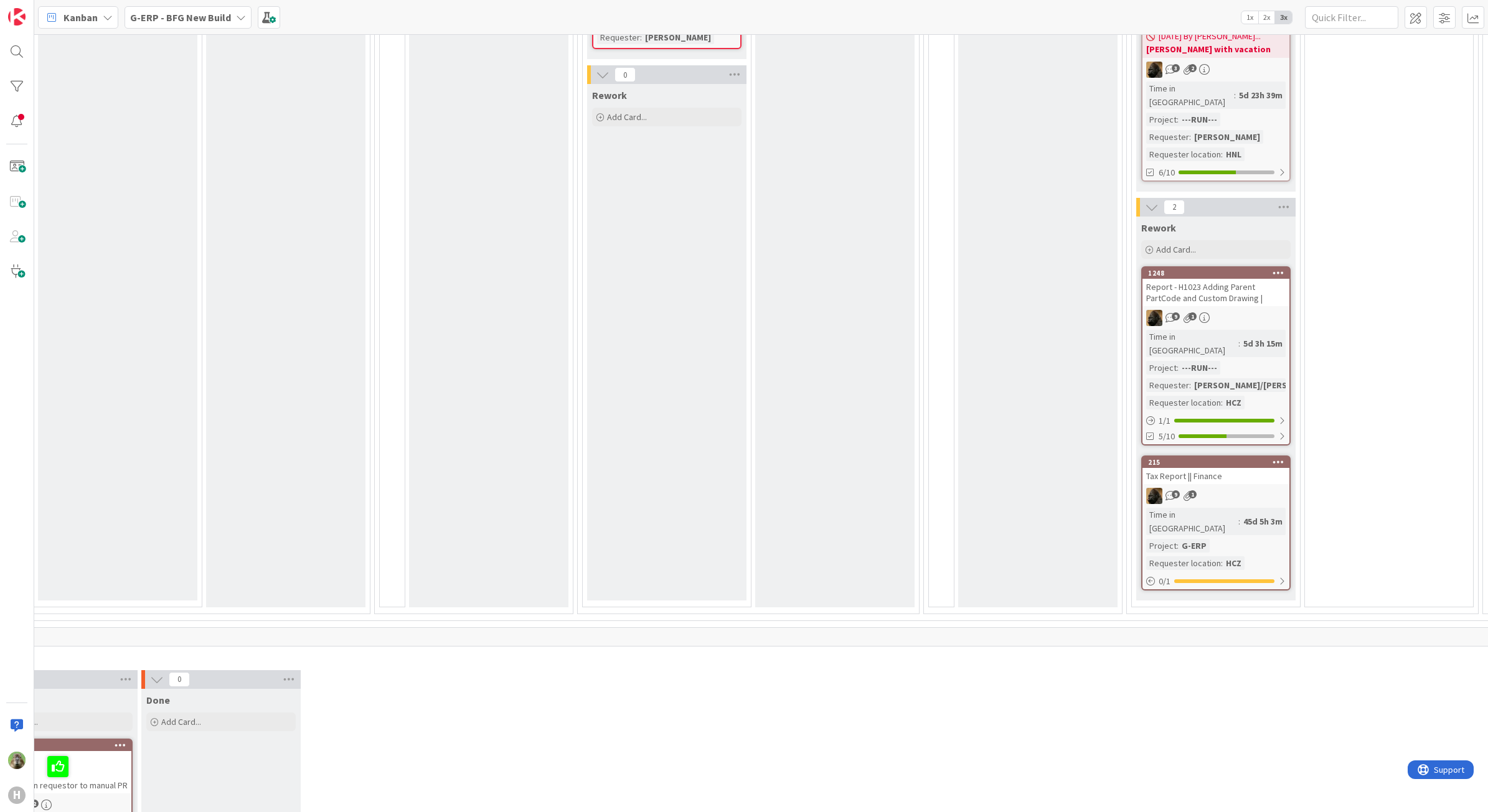
click at [1234, 468] on div "Tax Report || Finance" at bounding box center [1215, 476] width 147 height 16
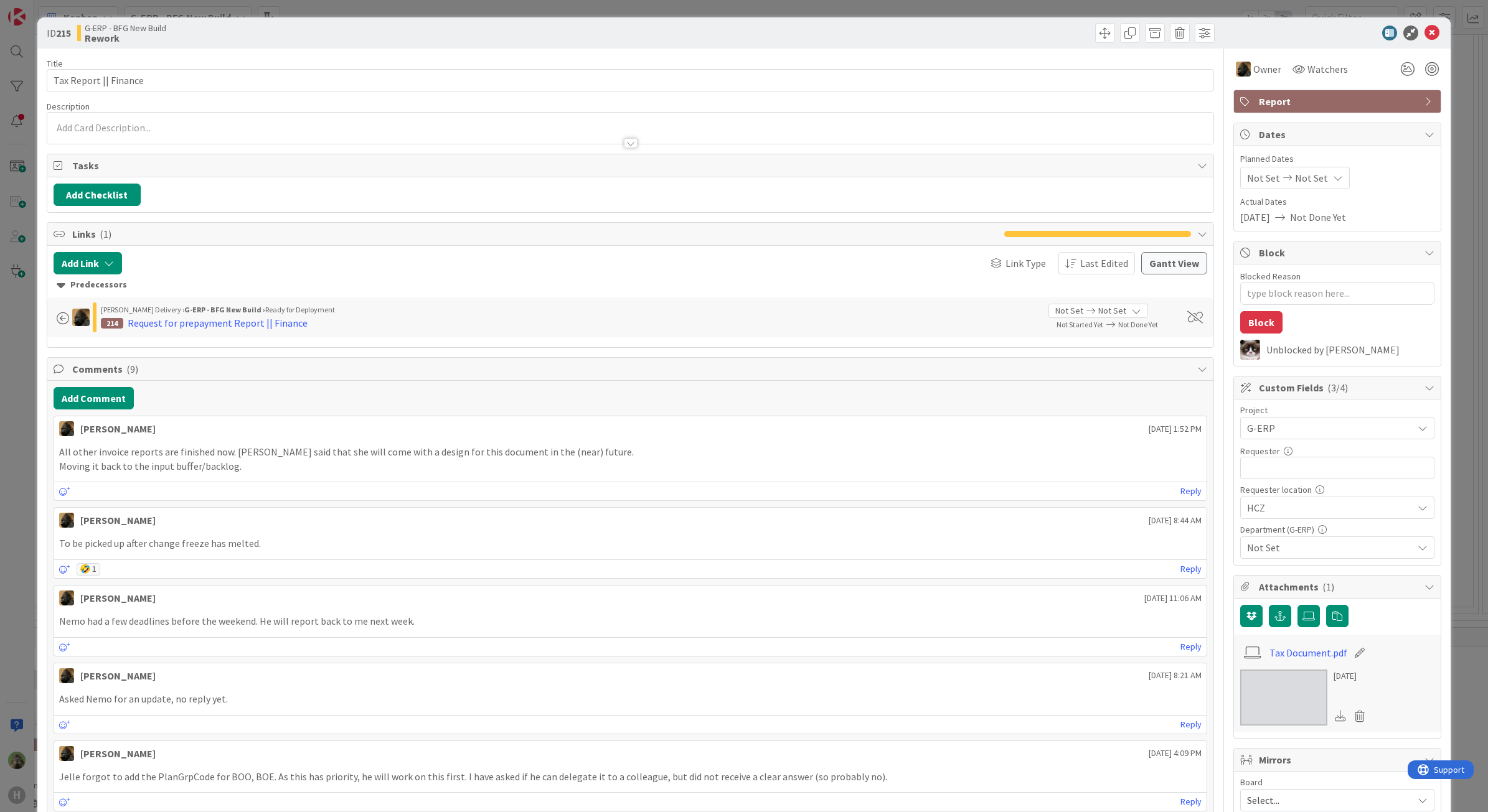
type textarea "x"
click at [90, 390] on button "Add Comment" at bounding box center [93, 398] width 80 height 22
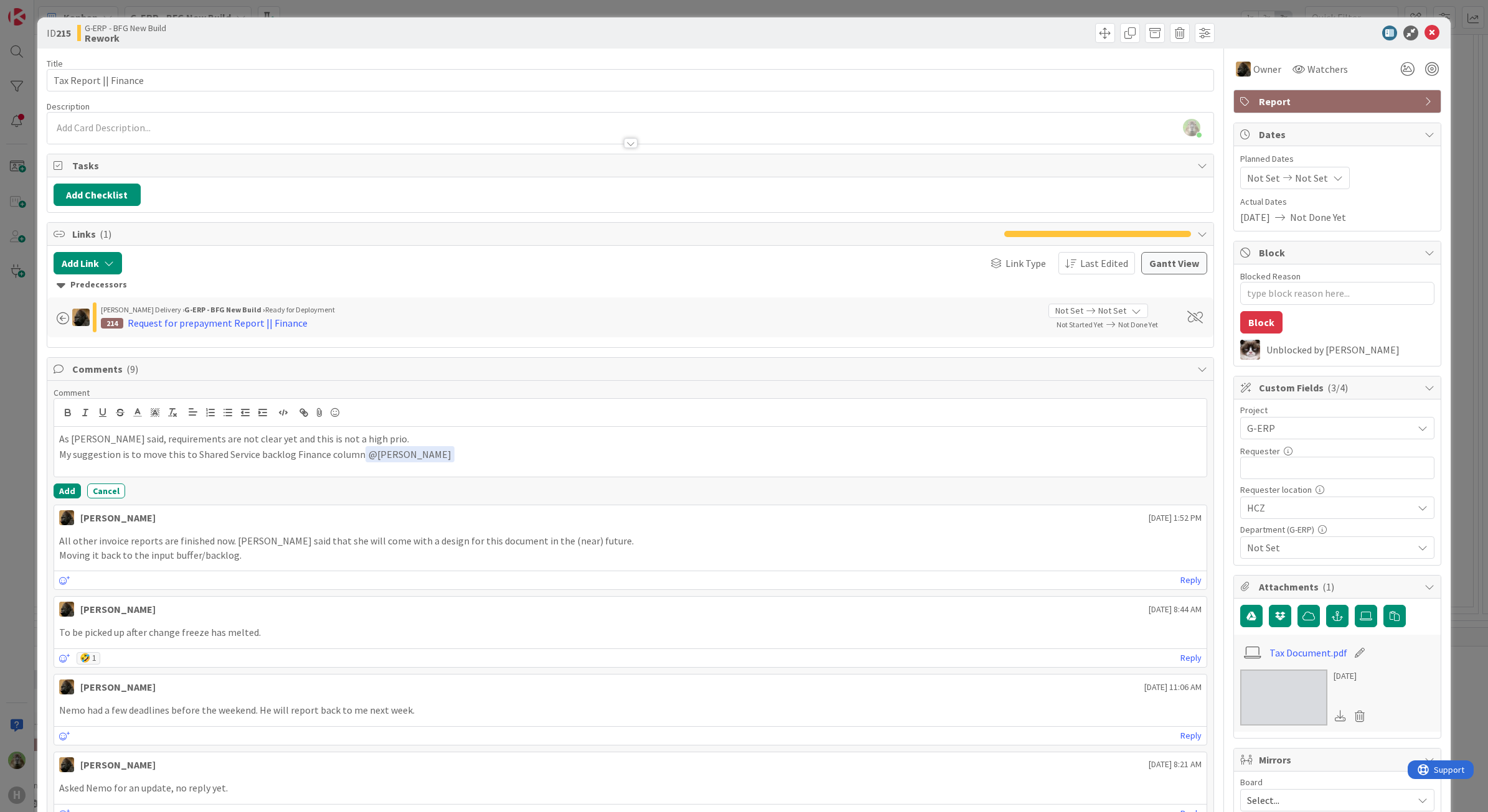
drag, startPoint x: 353, startPoint y: 460, endPoint x: 786, endPoint y: 413, distance: 435.5
click at [353, 460] on p "My suggestion is to move this to Shared Service backlog Finance column ﻿ @ leon…" at bounding box center [631, 455] width 1143 height 17
click at [412, 452] on p "My suggestion is to move this to Shared Service backlog Finance column at the b…" at bounding box center [631, 455] width 1143 height 17
click at [67, 503] on button "Add" at bounding box center [67, 496] width 27 height 15
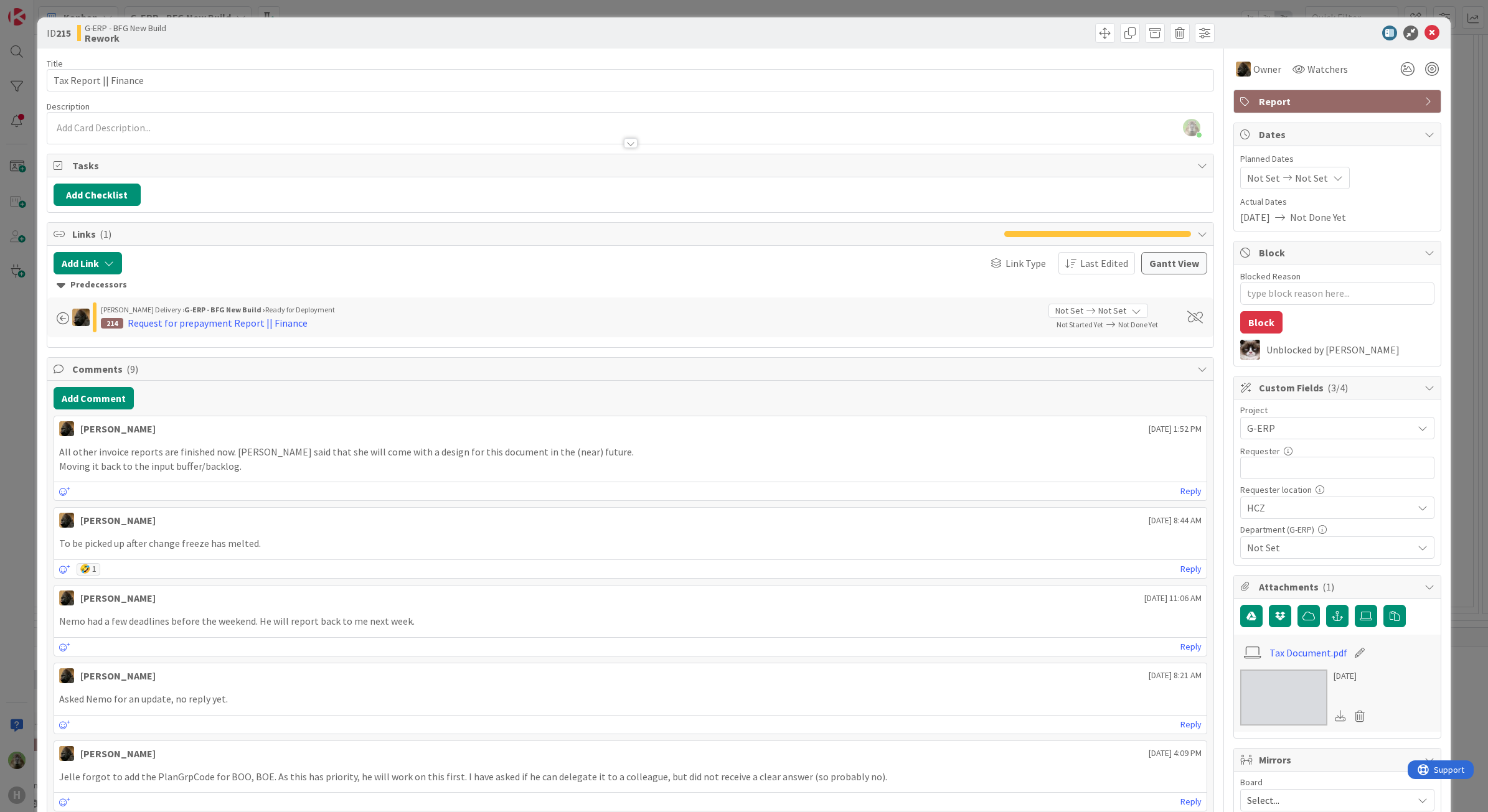
type textarea "x"
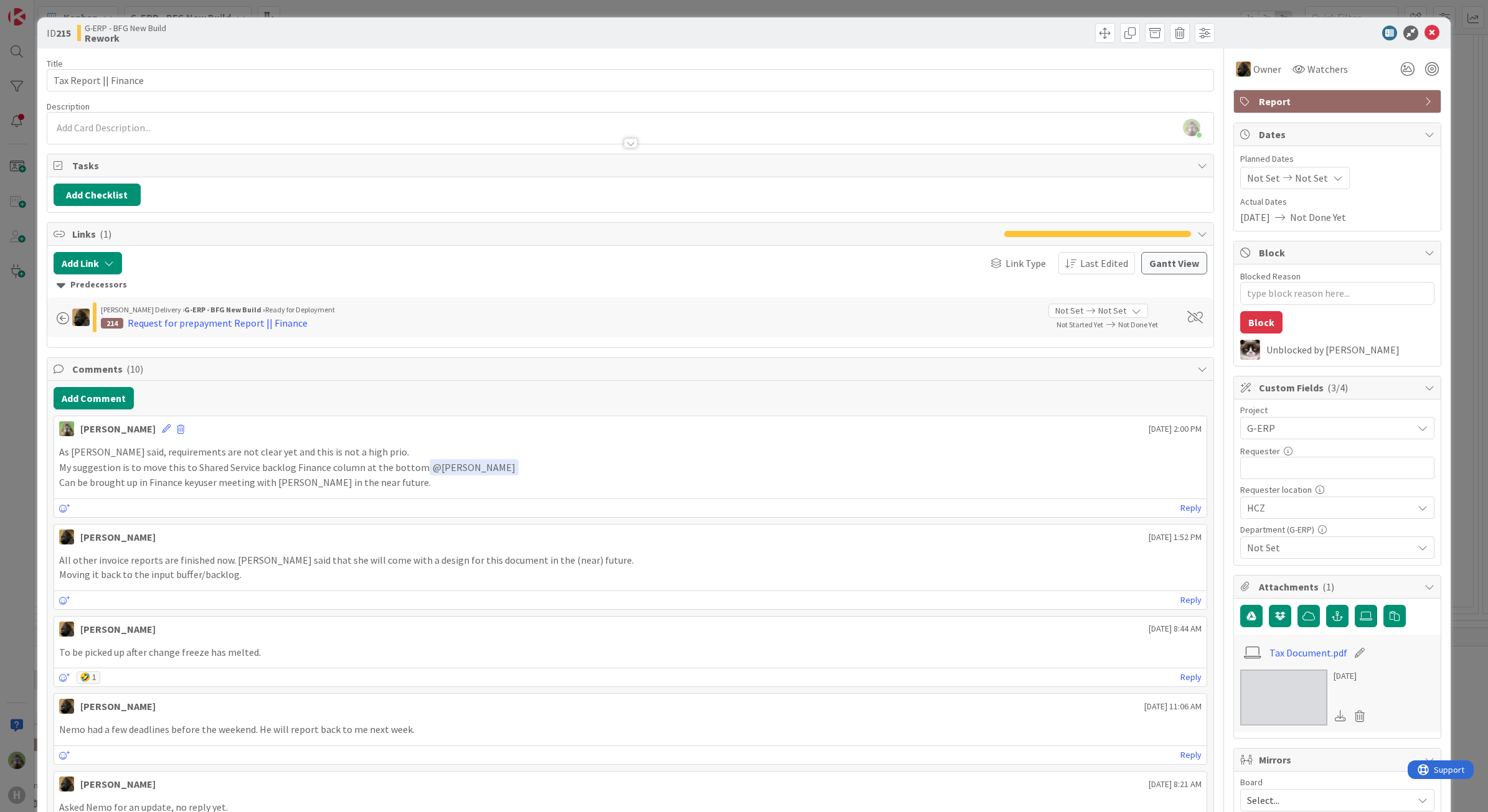
click at [9, 380] on div "ID 215 G-ERP - BFG New Build Rework Title 21 / 128 Tax Report || Finance Descri…" at bounding box center [744, 406] width 1488 height 812
